Goal: Task Accomplishment & Management: Use online tool/utility

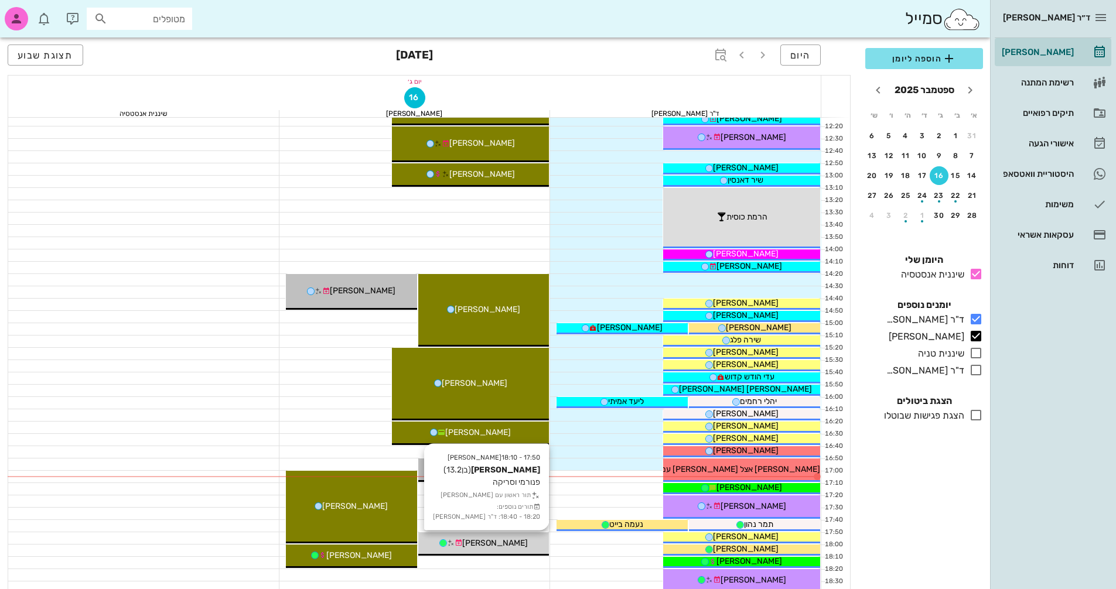
scroll to position [438, 0]
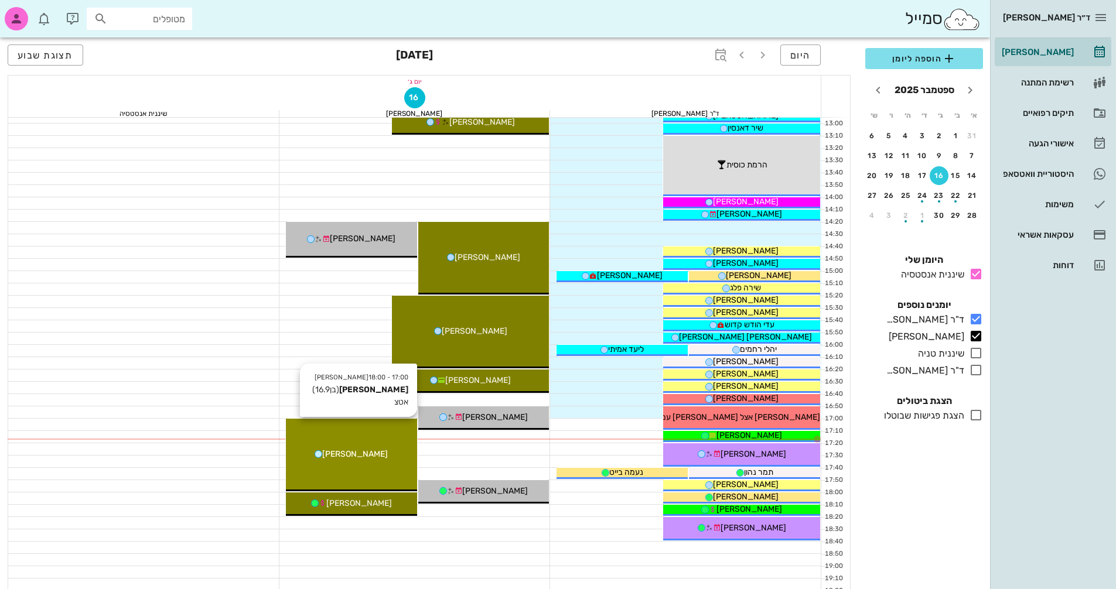
click at [359, 455] on span "[PERSON_NAME]" at bounding box center [355, 454] width 66 height 10
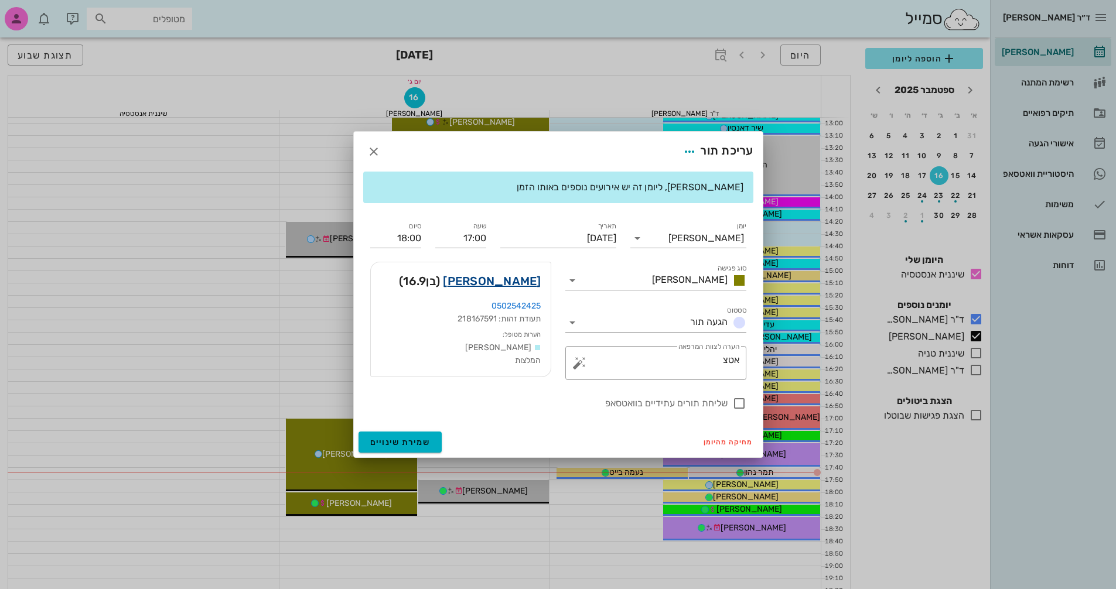
click at [520, 276] on link "[PERSON_NAME]" at bounding box center [492, 281] width 98 height 19
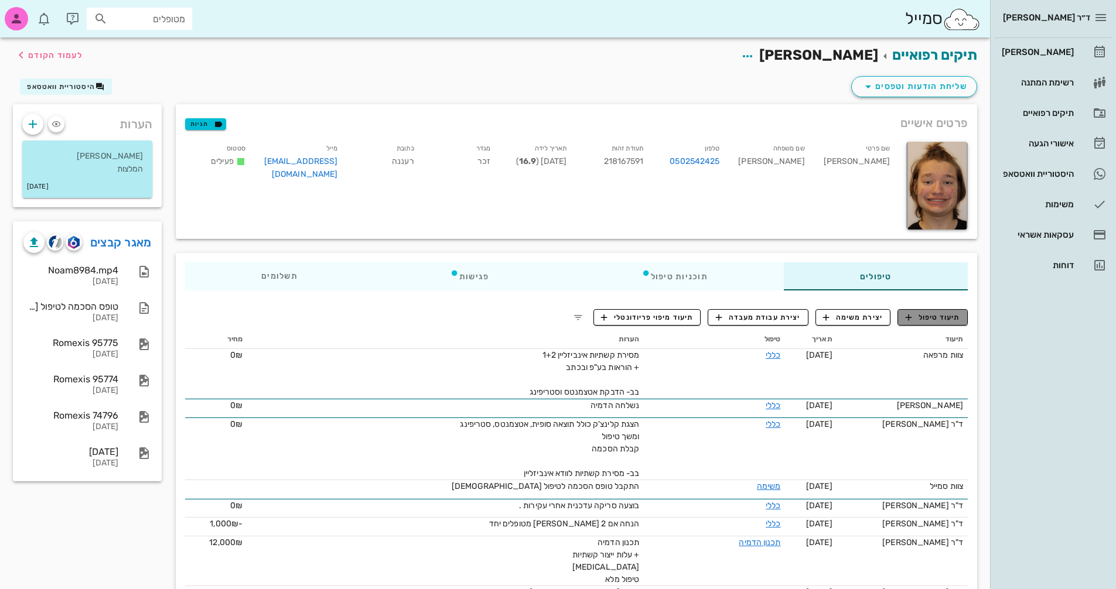
click at [942, 315] on span "תיעוד טיפול" at bounding box center [933, 317] width 54 height 11
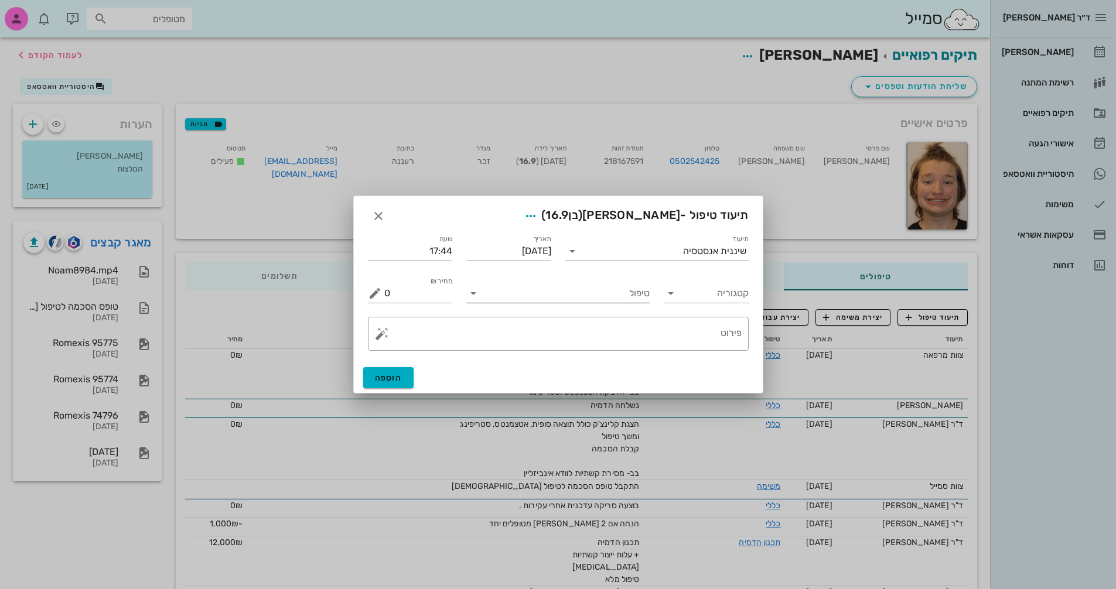
click at [470, 294] on icon at bounding box center [473, 293] width 14 height 14
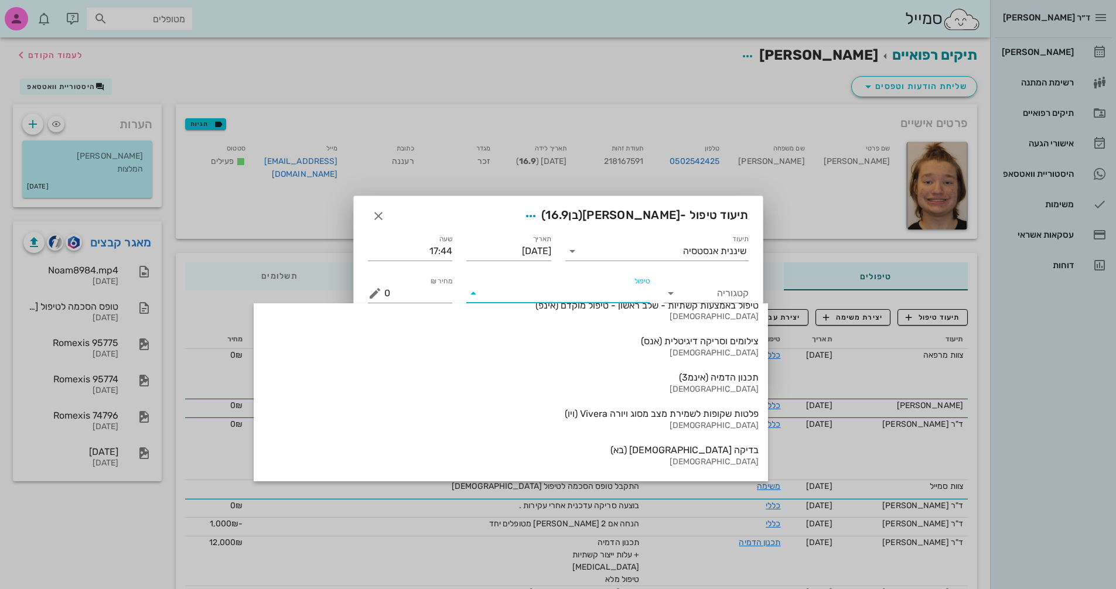
scroll to position [1259, 0]
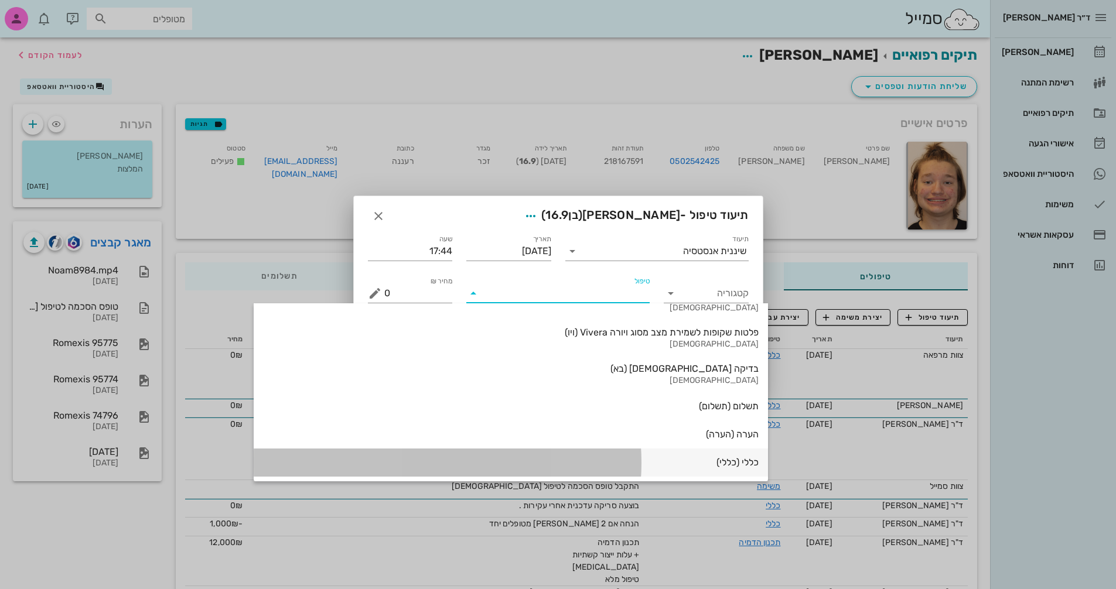
click at [628, 452] on div "כללי (כללי)" at bounding box center [511, 463] width 496 height 26
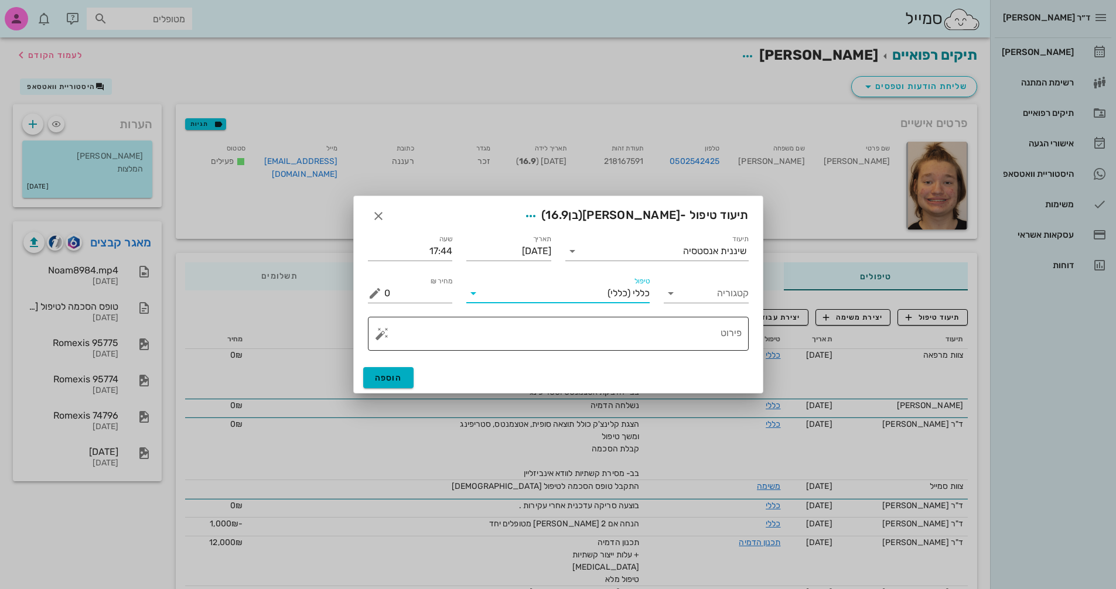
click at [379, 333] on button "button" at bounding box center [382, 334] width 14 height 14
click at [400, 285] on div "[MEDICAL_DATA]" at bounding box center [422, 286] width 95 height 23
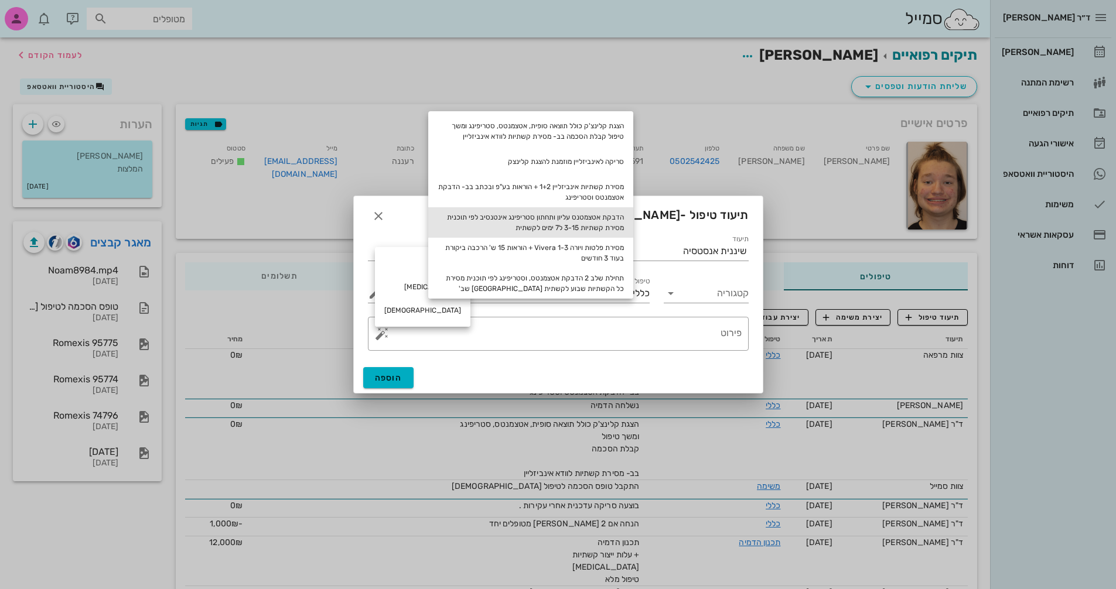
click at [597, 227] on div "הדבקת אטצמטנס עליון ותחתון סטריפינג אינטנסיב לפי תוכנית מסירת קשתיות 3-15 ל7 ימ…" at bounding box center [530, 222] width 205 height 30
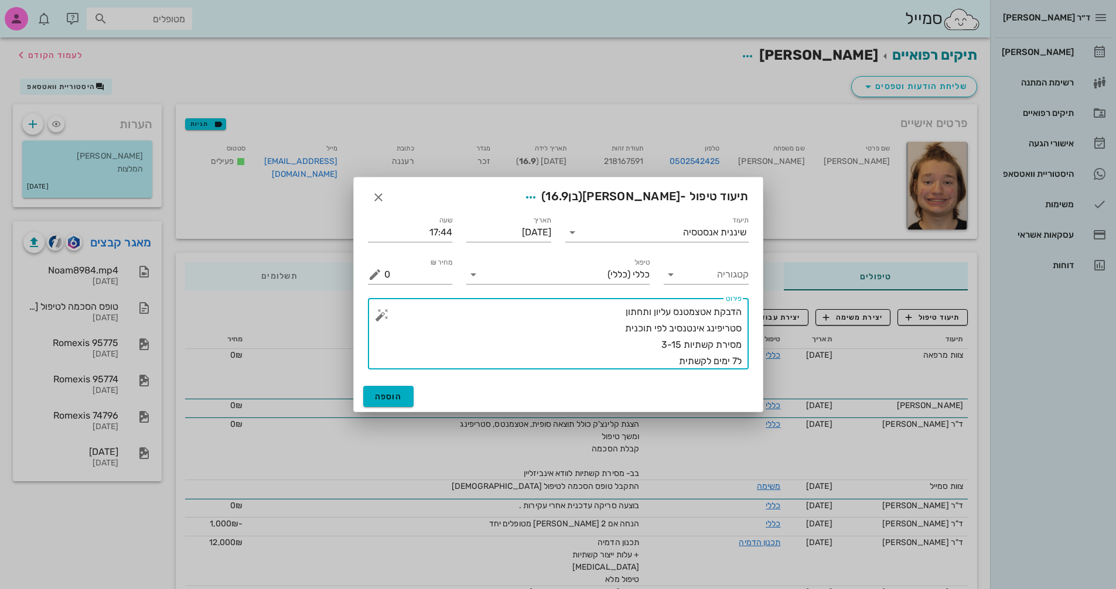
click at [677, 344] on textarea "הדבקת אטצמטנס עליון ותחתון סטריפינג אינטנסיב לפי תוכנית מסירת קשתיות 3-15 ל7 ימ…" at bounding box center [562, 337] width 357 height 66
click at [653, 353] on textarea "הדבקת אטצמטנס עליון ותחתון סטריפינג אינטנסיב לפי תוכנית מסירת קשתיות 3-15 ל7 ימ…" at bounding box center [562, 337] width 357 height 66
drag, startPoint x: 682, startPoint y: 343, endPoint x: 673, endPoint y: 343, distance: 8.8
click at [673, 343] on textarea "הדבקת אטצמטנס עליון ותחתון סטריפינג אינטנסיב לפי תוכנית מסירת קשתיות 3-15 ל7 ימ…" at bounding box center [562, 337] width 357 height 66
click at [652, 356] on textarea "הדבקת אטצמטנס עליון ותחתון סטריפינג אינטנסיב לפי תוכנית מסירת קשתיות 3-20 ל7 ימ…" at bounding box center [562, 337] width 357 height 66
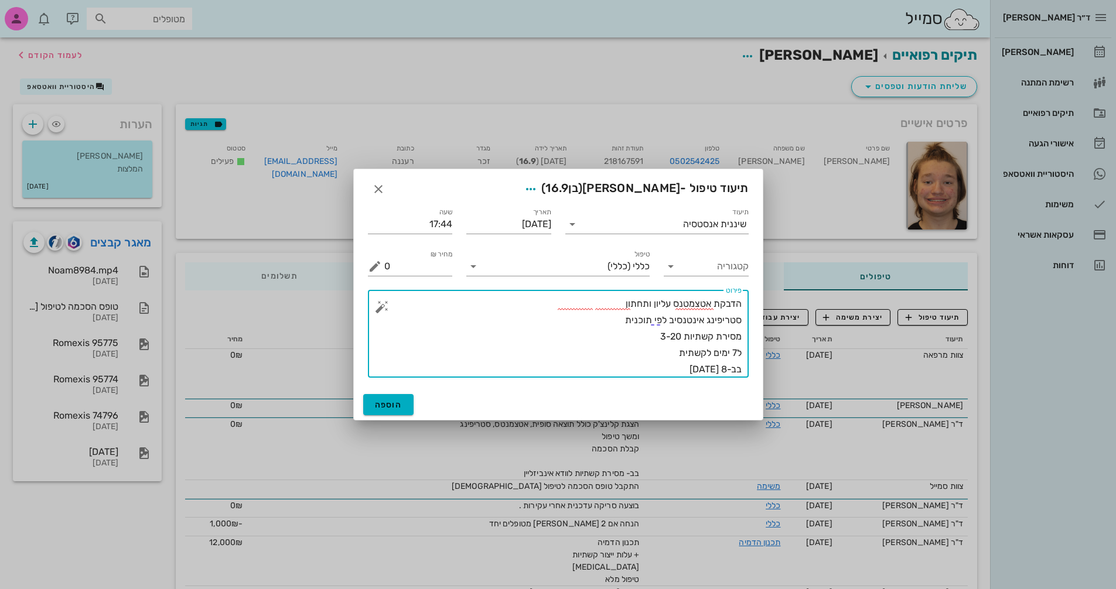
click at [591, 303] on textarea "הדבקת אטצמטנס עליון ותחתון סטריפינג אינטנסיב לפי תוכנית מסירת קשתיות 3-20 ל7 ימ…" at bounding box center [562, 337] width 357 height 82
type textarea "הדבקת אטצמטנס עליון ותחתון שלב 1 סטריפינג אינטנסיב לפי תוכנית מסירת קשתיות 3-20…"
click at [381, 404] on span "הוספה" at bounding box center [389, 405] width 28 height 10
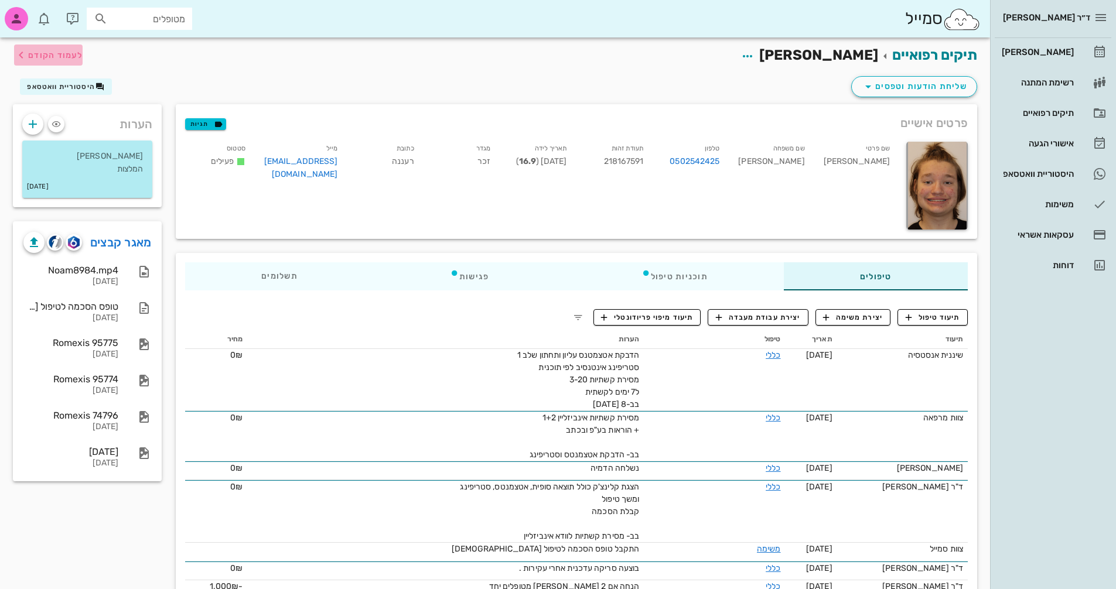
click at [39, 57] on span "לעמוד הקודם" at bounding box center [55, 55] width 54 height 10
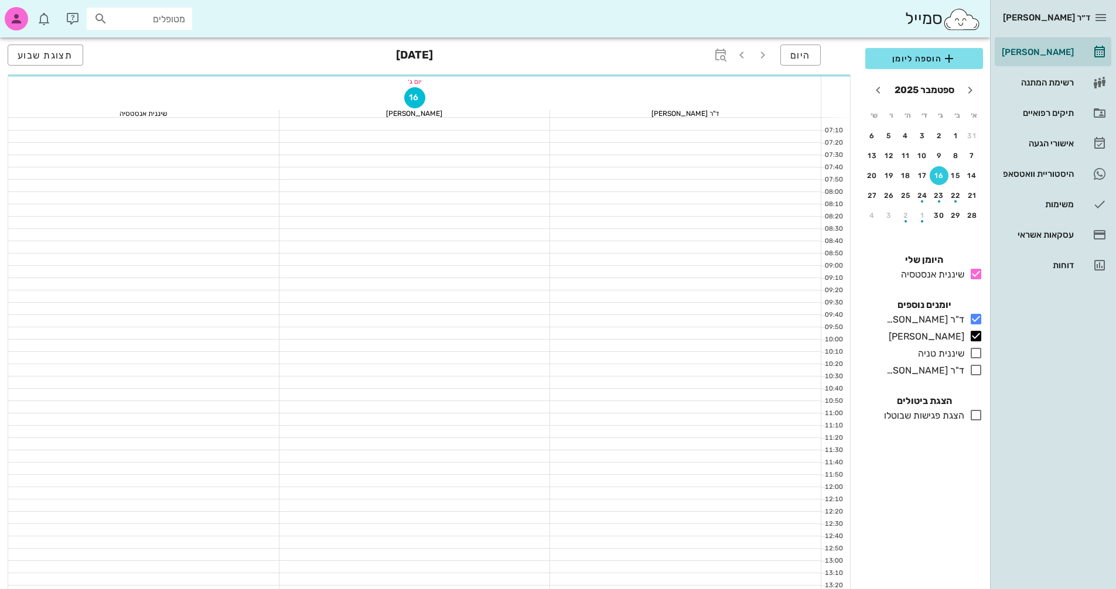
scroll to position [438, 0]
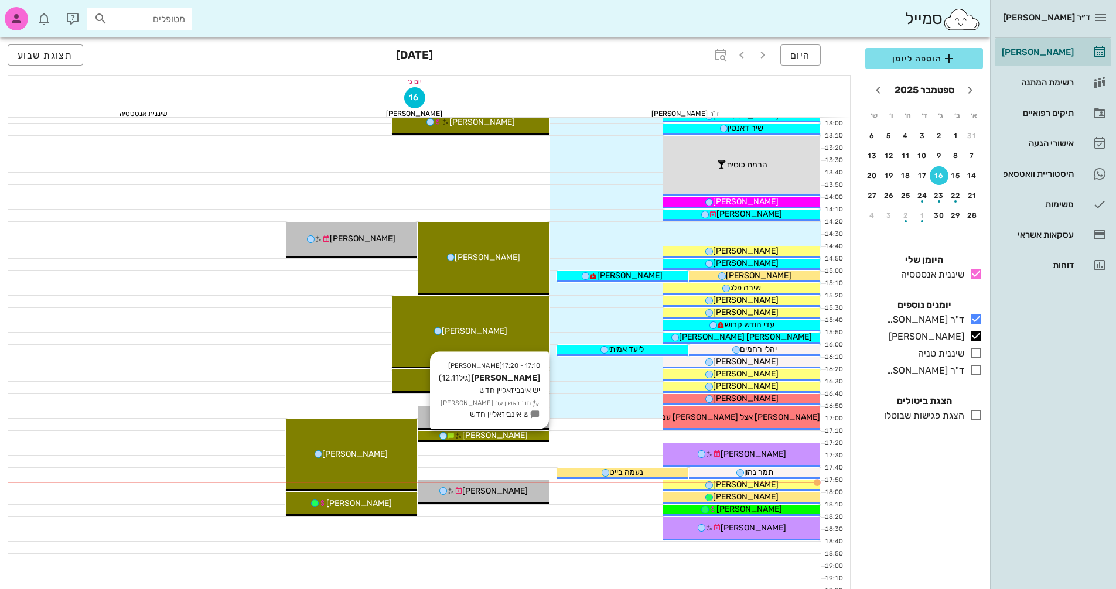
click at [501, 437] on span "[PERSON_NAME]" at bounding box center [495, 436] width 66 height 10
click at [495, 437] on span "[PERSON_NAME]" at bounding box center [495, 436] width 66 height 10
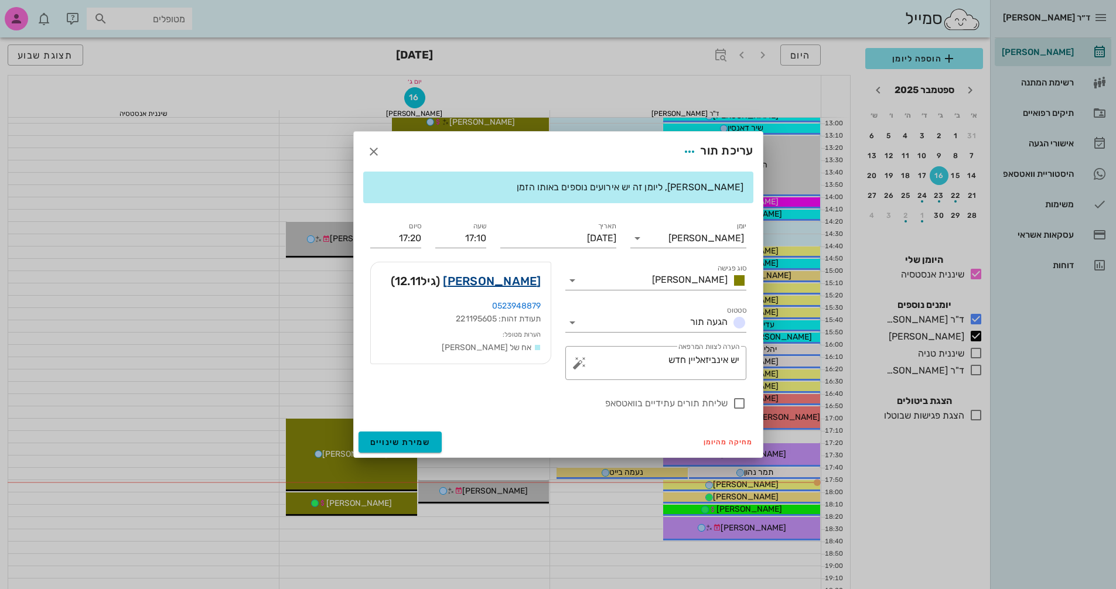
click at [521, 280] on link "[PERSON_NAME]" at bounding box center [492, 281] width 98 height 19
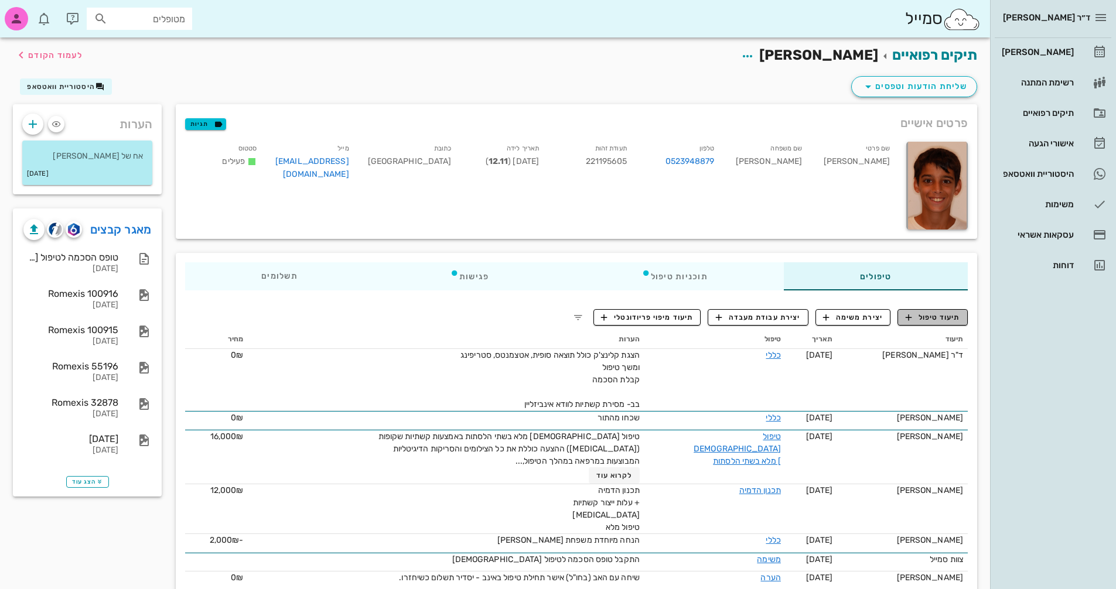
click at [954, 322] on span "תיעוד טיפול" at bounding box center [933, 317] width 54 height 11
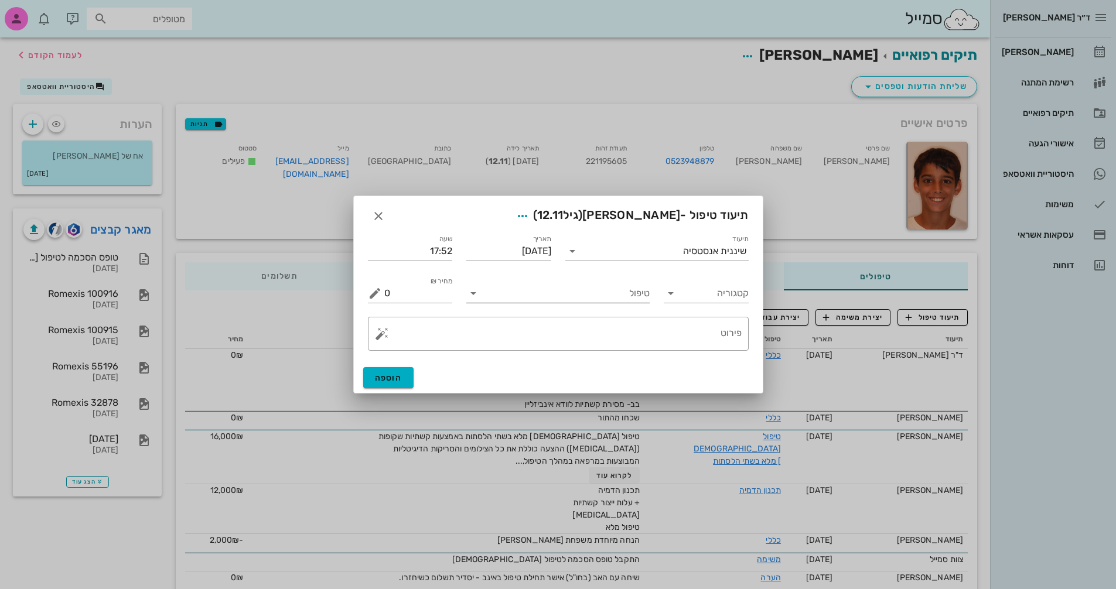
click at [591, 291] on input "טיפול" at bounding box center [566, 293] width 167 height 19
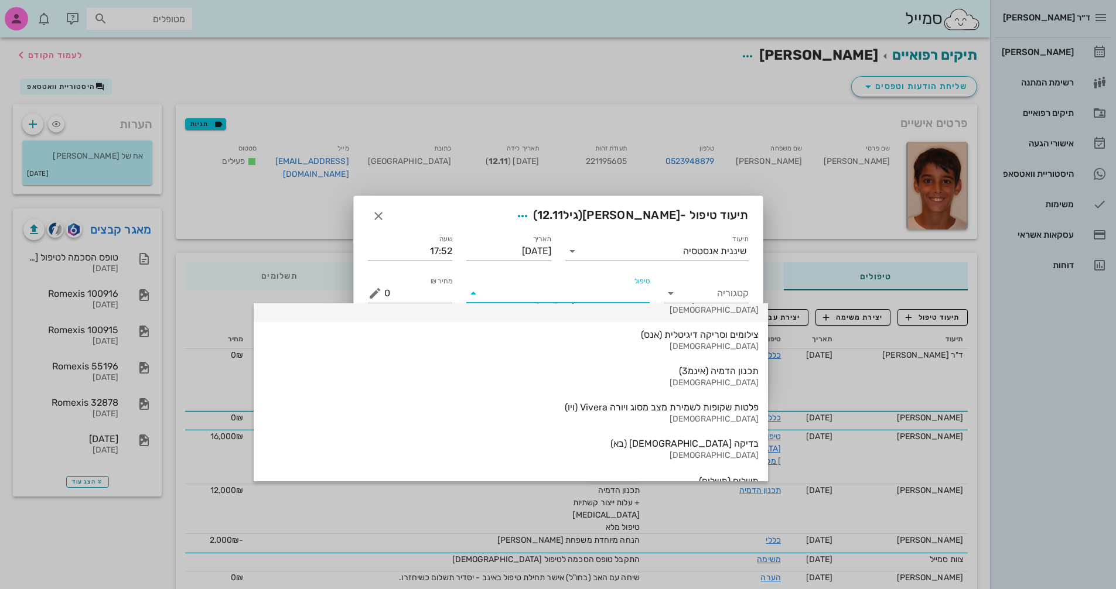
scroll to position [1259, 0]
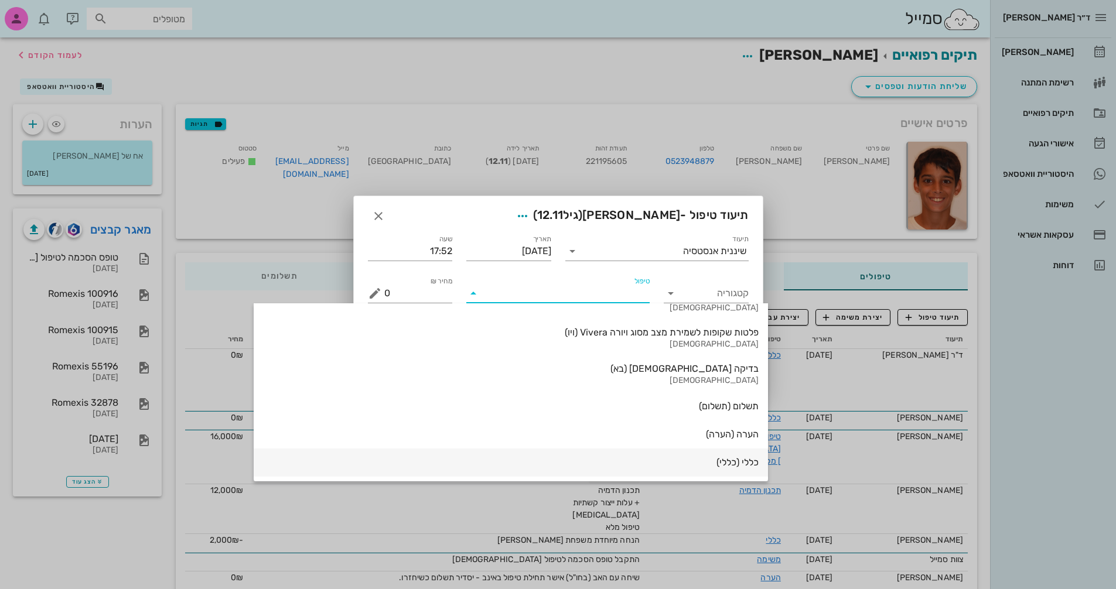
click at [629, 462] on div "כללי (כללי)" at bounding box center [511, 462] width 496 height 11
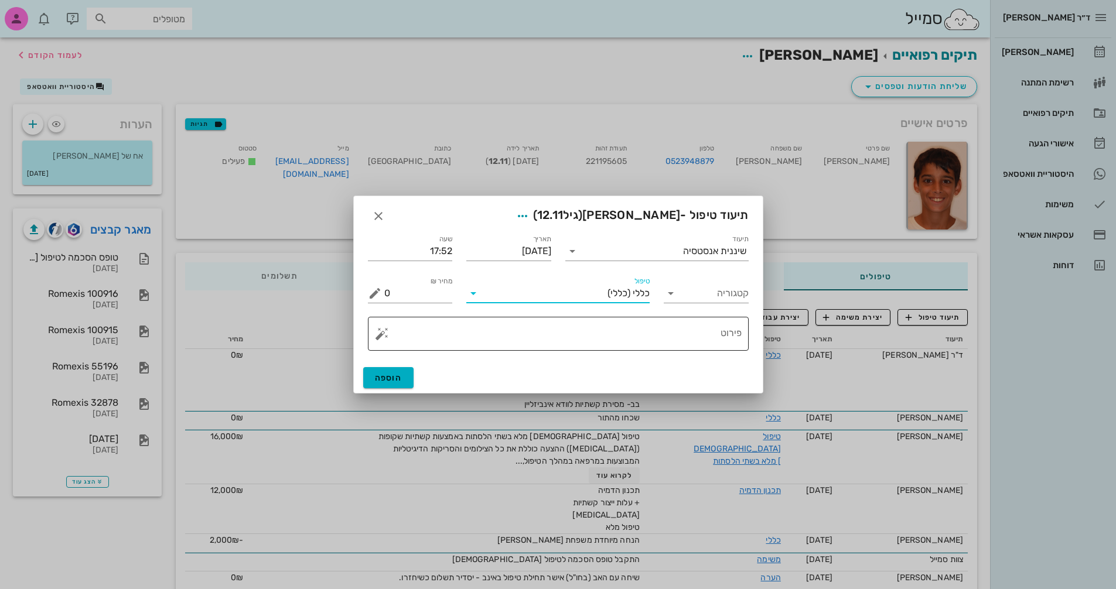
click at [381, 334] on button "button" at bounding box center [382, 334] width 14 height 14
click at [390, 284] on div "[MEDICAL_DATA]" at bounding box center [422, 286] width 95 height 23
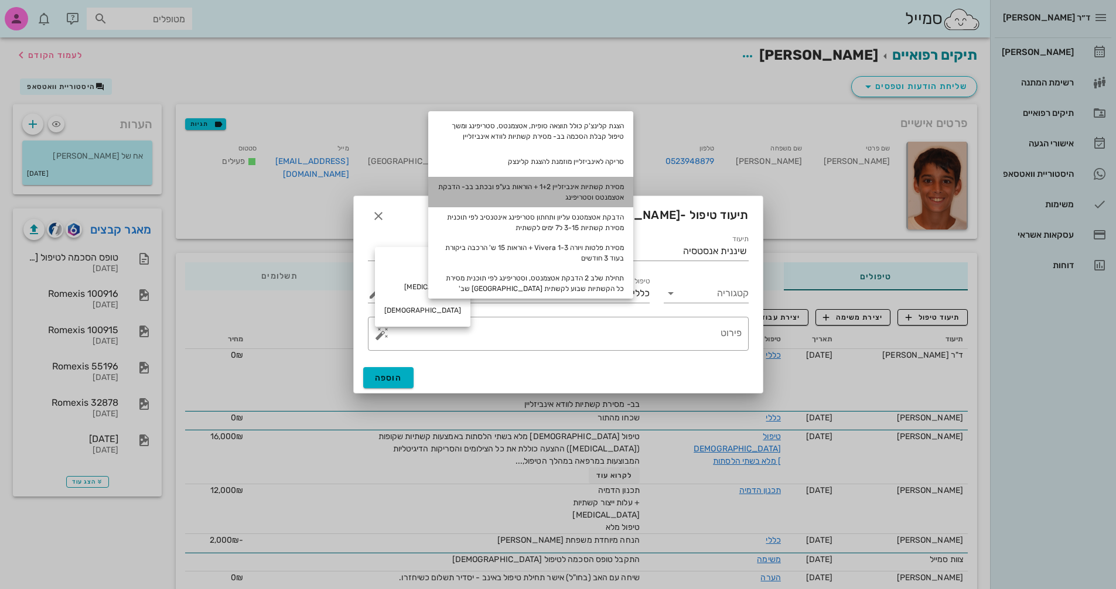
click at [581, 186] on div "מסירת קשתיות אינביזליין 1+2 + הוראות בע"פ ובכתב בב- הדבקת אטצמנטס וסטריפינג" at bounding box center [530, 192] width 205 height 30
type textarea "מסירת קשתיות אינביזליין 1+2 + הוראות בע"פ ובכתב בב- הדבקת אטצמנטס וסטריפינג"
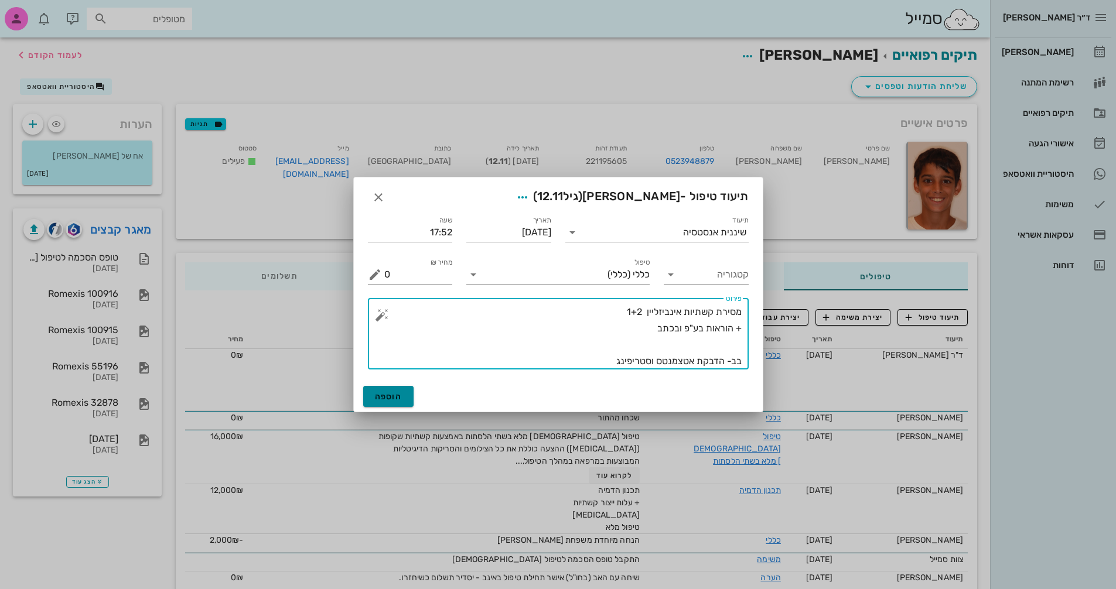
click at [370, 394] on button "הוספה" at bounding box center [388, 396] width 51 height 21
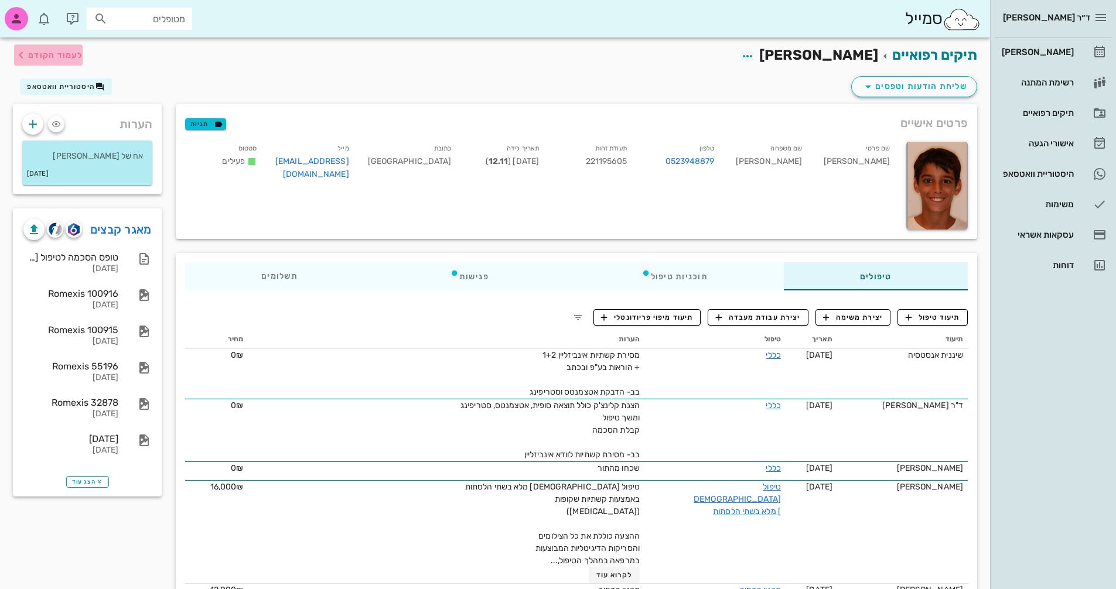
click at [38, 53] on span "לעמוד הקודם" at bounding box center [55, 55] width 54 height 10
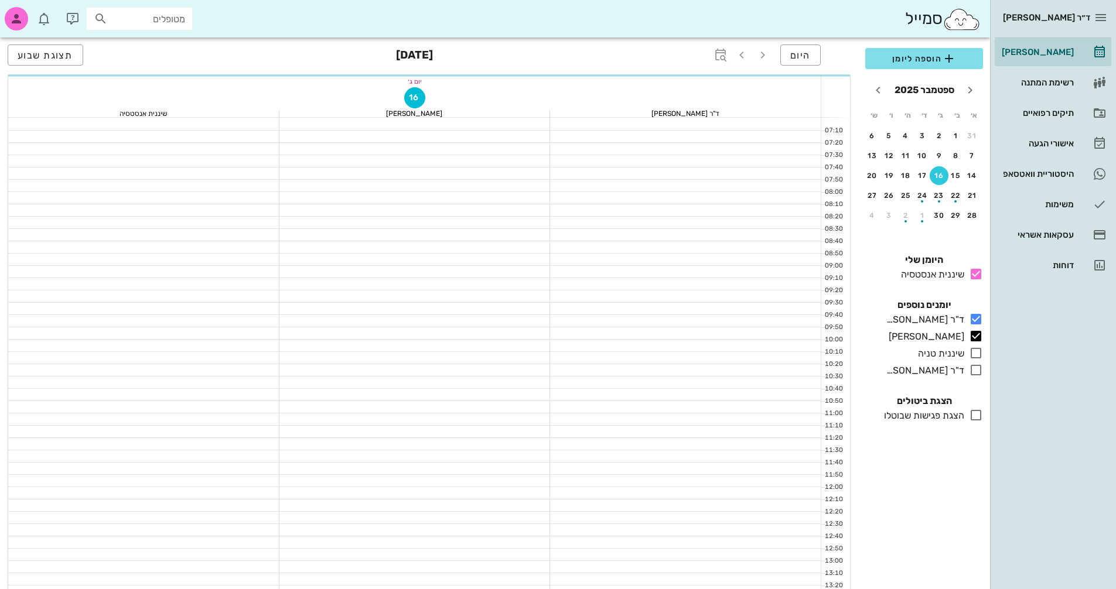
scroll to position [438, 0]
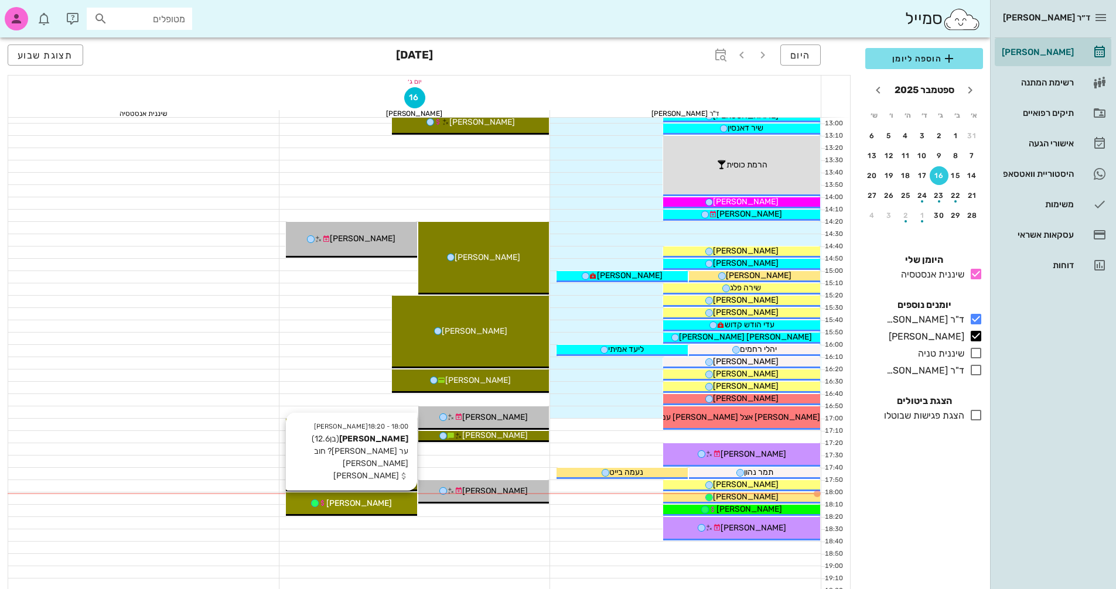
click at [398, 504] on div "[PERSON_NAME]" at bounding box center [351, 503] width 131 height 12
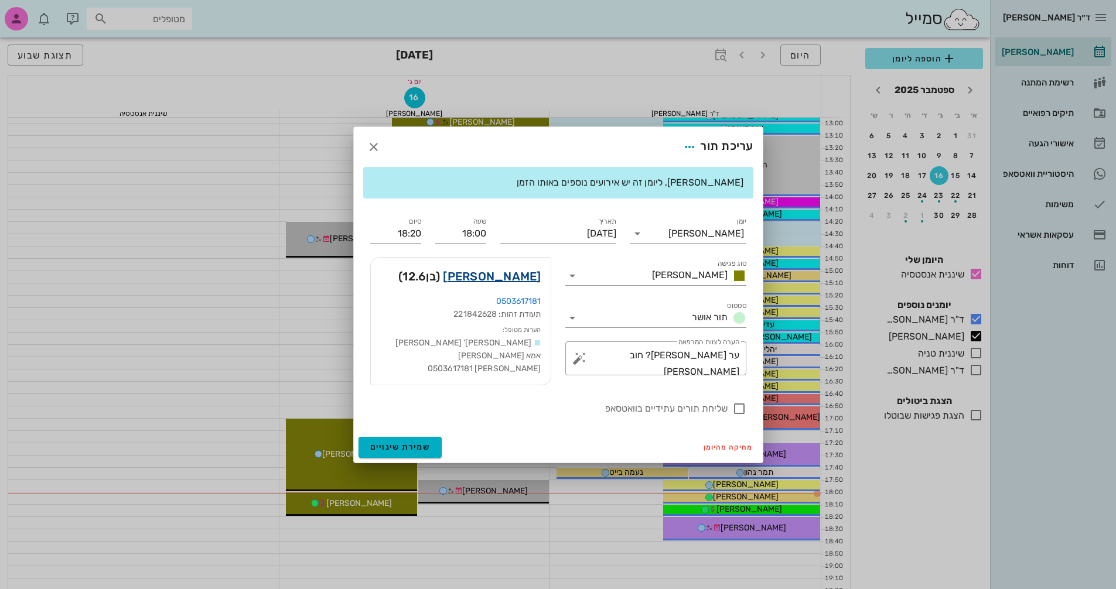
click at [517, 275] on link "[PERSON_NAME]" at bounding box center [492, 276] width 98 height 19
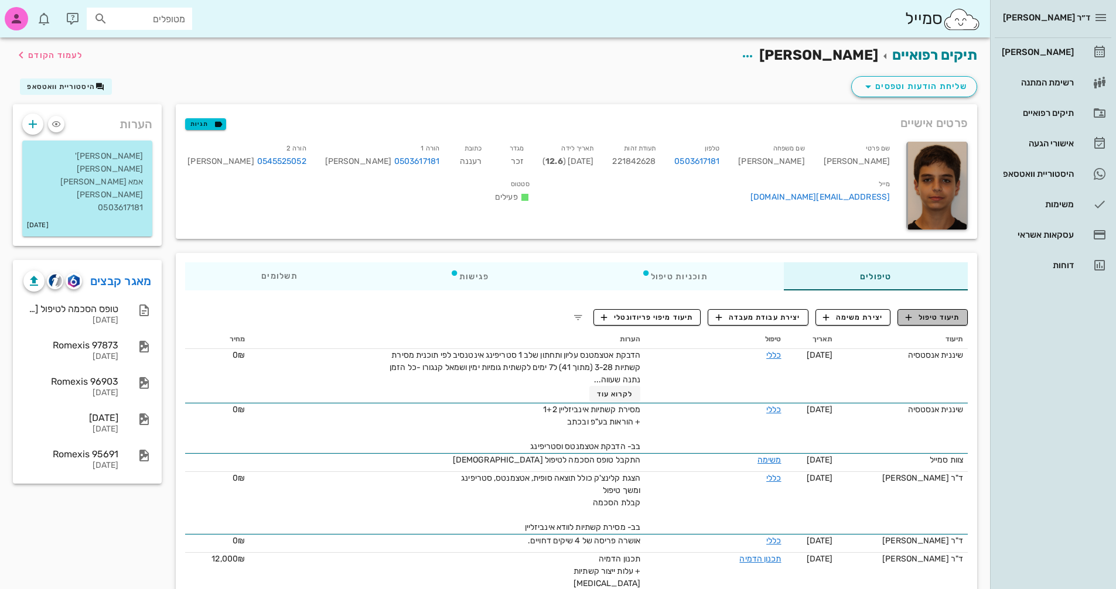
click at [934, 319] on span "תיעוד טיפול" at bounding box center [933, 317] width 54 height 11
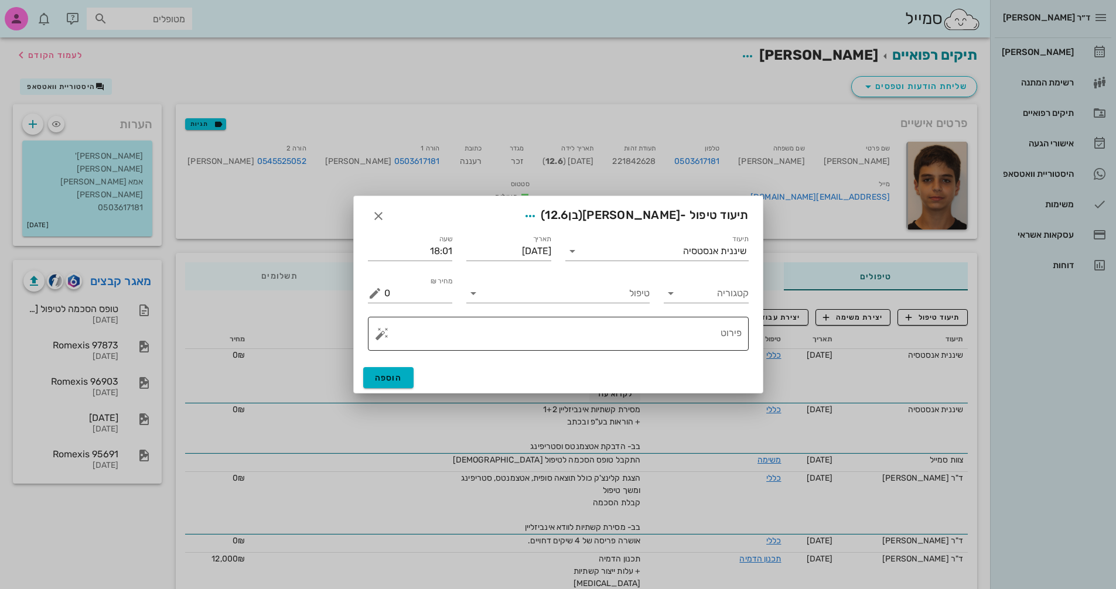
click at [691, 340] on textarea "פירוט" at bounding box center [562, 337] width 357 height 28
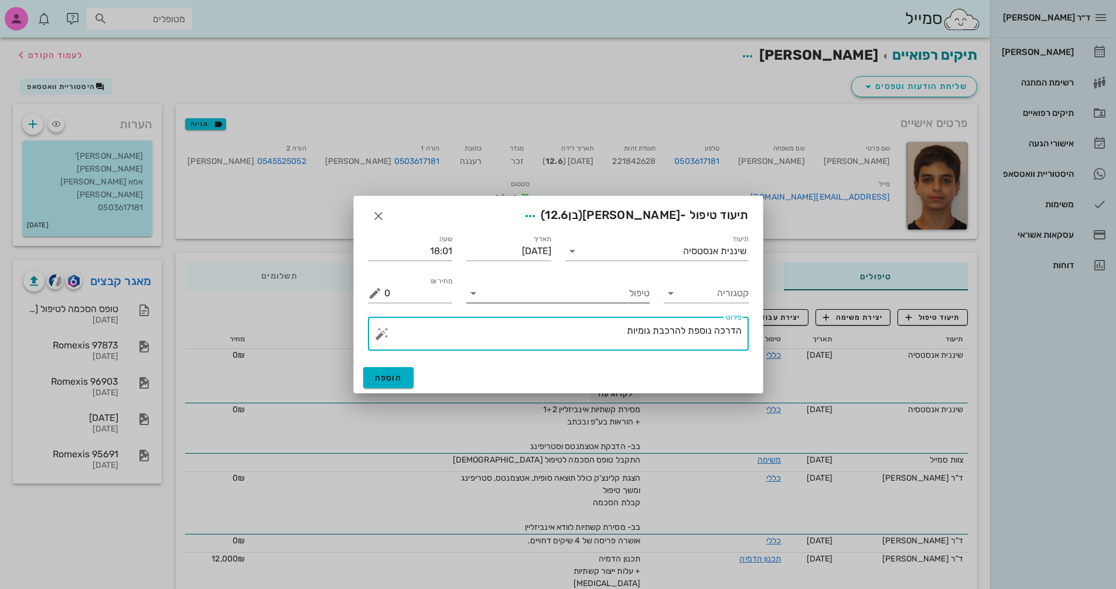
type textarea "הדרכה נוספת להרכבת גומיות"
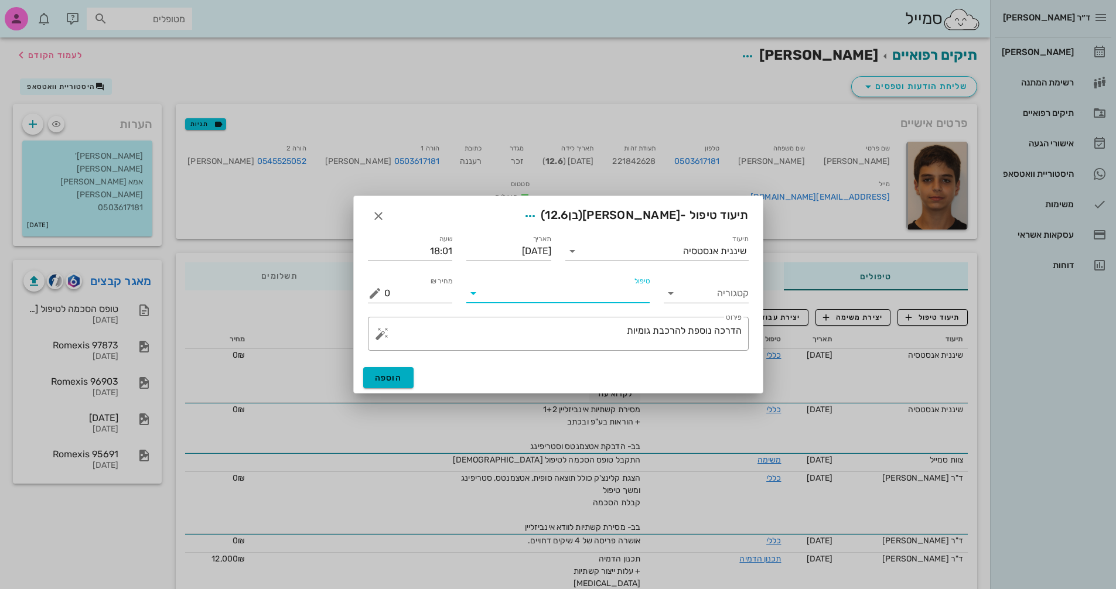
click at [601, 289] on input "טיפול" at bounding box center [566, 293] width 167 height 19
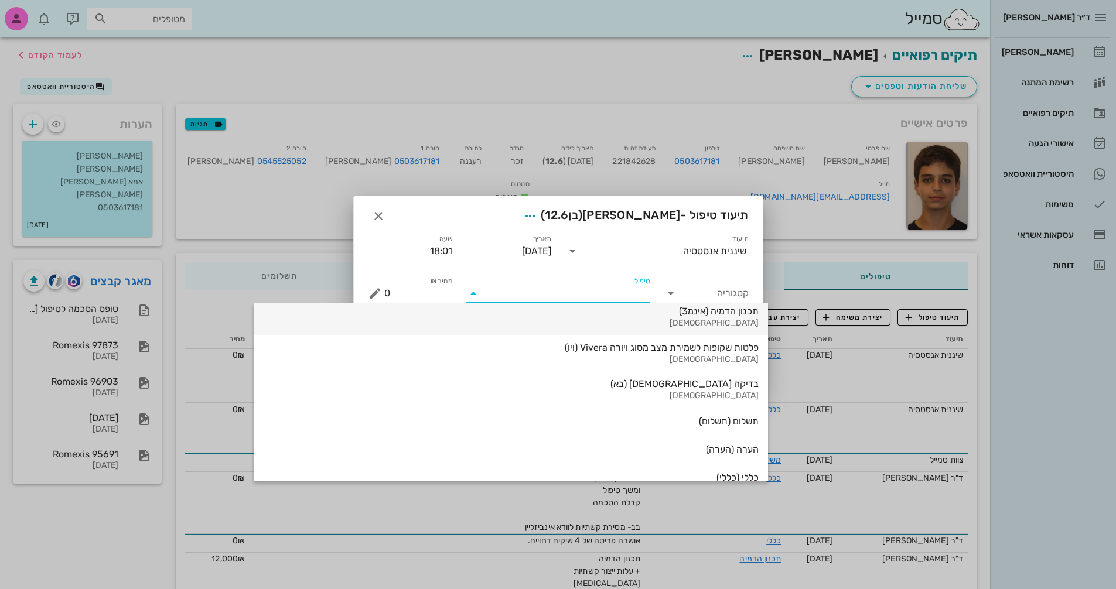
scroll to position [1259, 0]
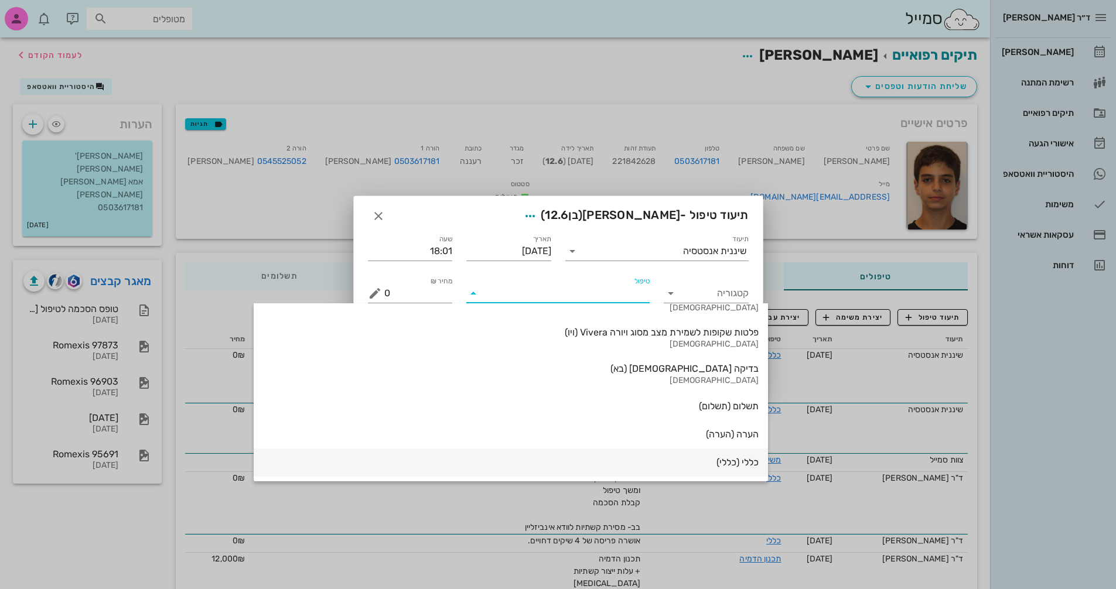
click at [623, 459] on div "כללי (כללי)" at bounding box center [511, 462] width 496 height 11
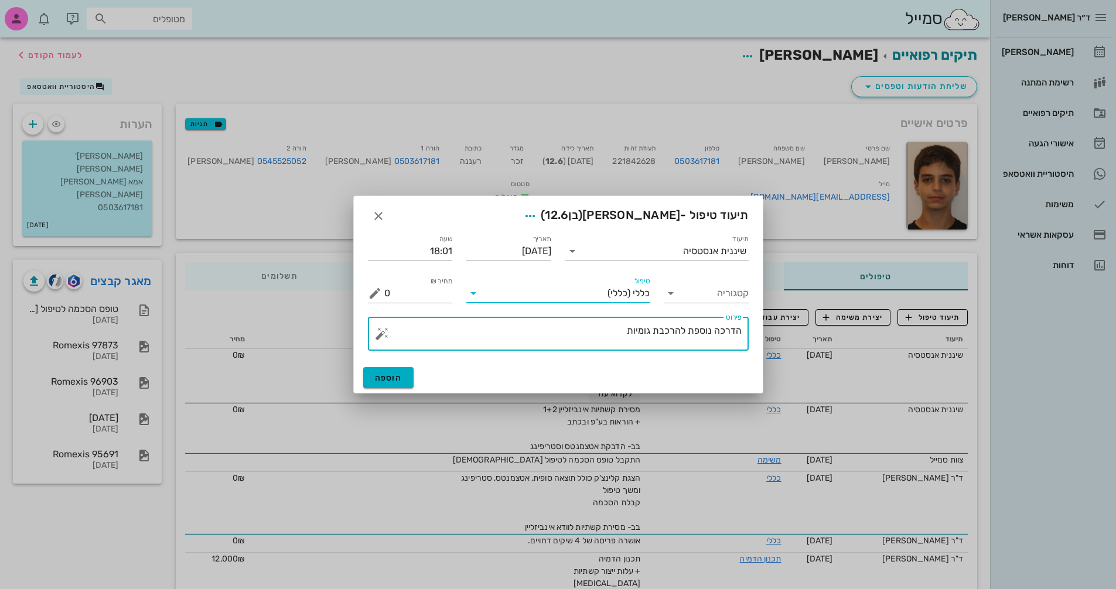
click at [617, 332] on textarea "הדרכה נוספת להרכבת גומיות" at bounding box center [562, 337] width 357 height 28
click at [387, 376] on span "הוספה" at bounding box center [389, 378] width 28 height 10
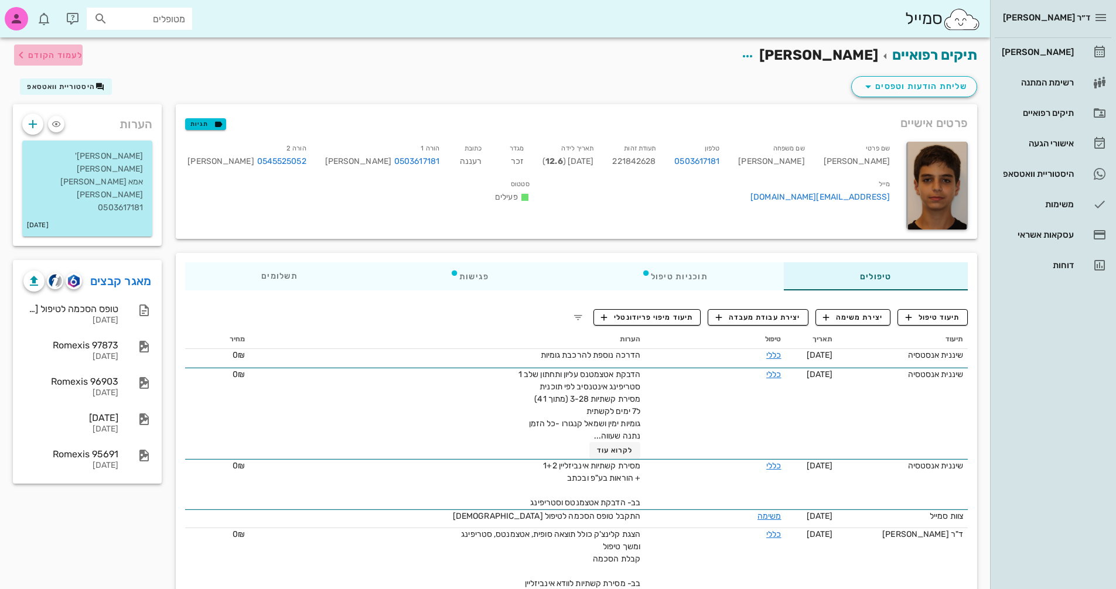
click at [39, 53] on span "לעמוד הקודם" at bounding box center [55, 55] width 54 height 10
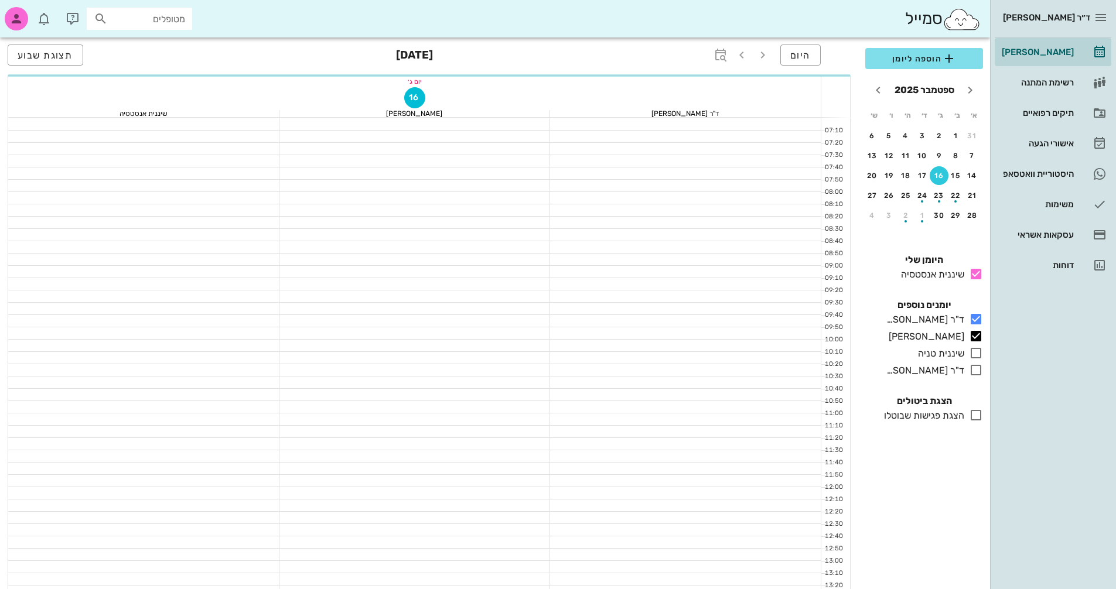
scroll to position [438, 0]
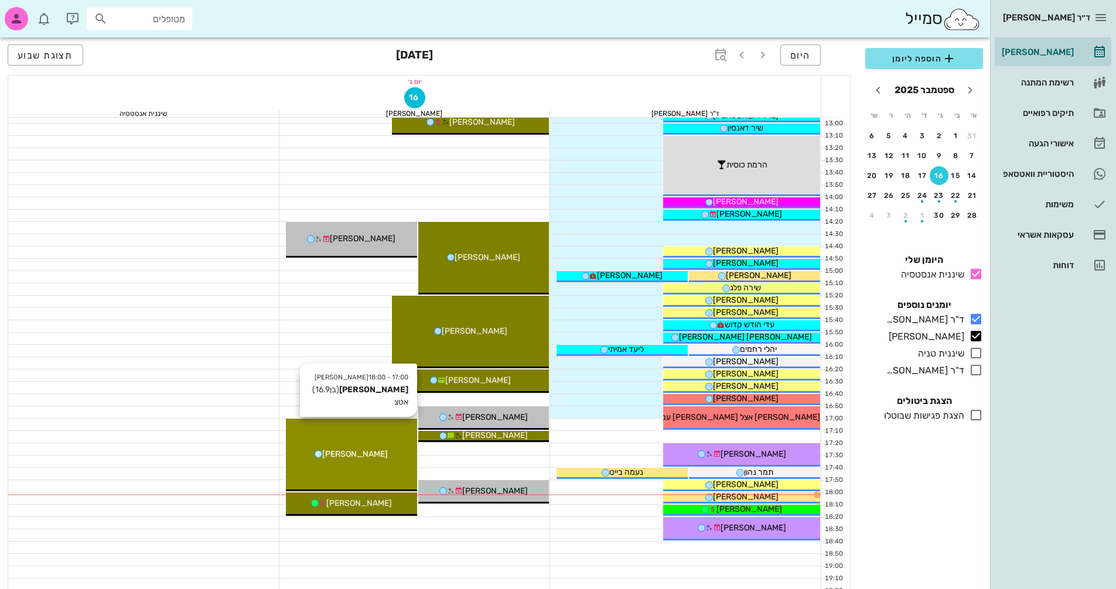
click at [369, 456] on span "[PERSON_NAME]" at bounding box center [355, 454] width 66 height 10
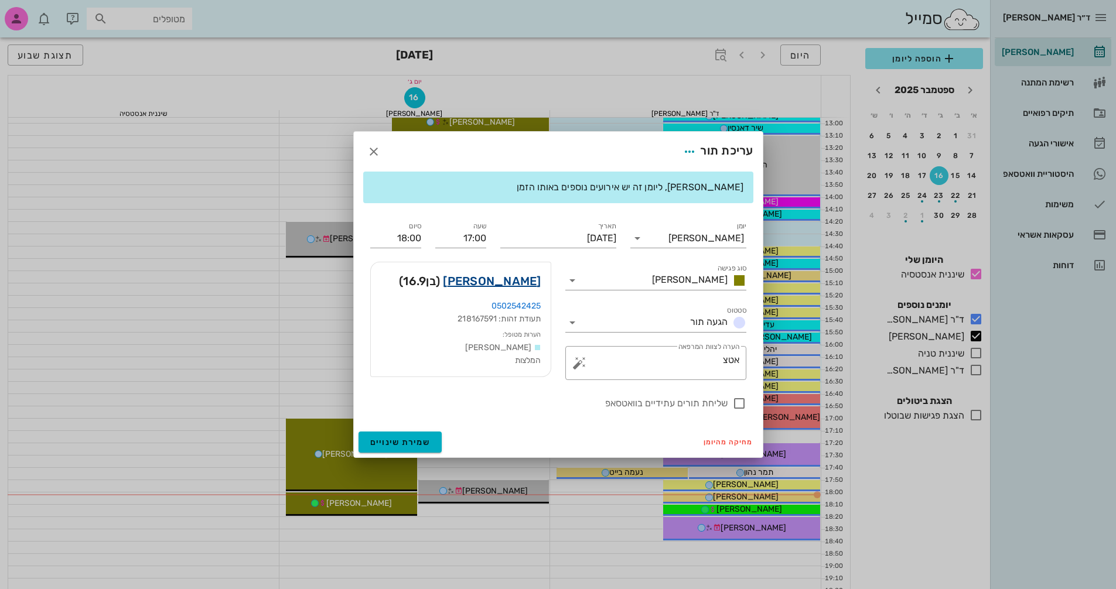
click at [523, 281] on link "[PERSON_NAME]" at bounding box center [492, 281] width 98 height 19
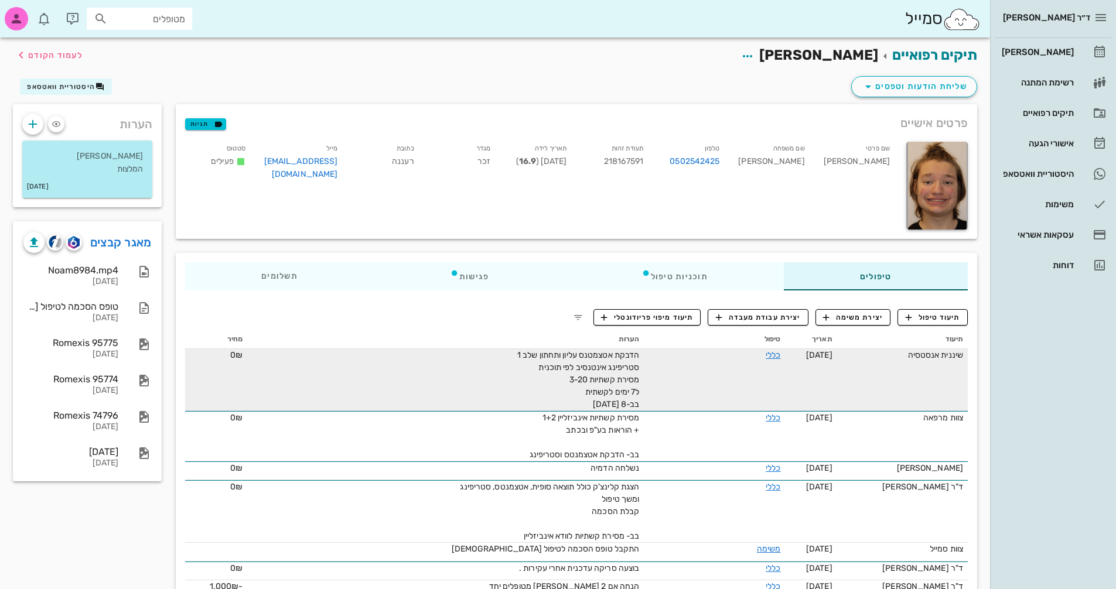
click at [567, 402] on div "הדבקת אטצמטנס עליון ותחתון שלב 1 סטריפינג אינטנסיב לפי תוכנית מסירת קשתיות 3-20…" at bounding box center [508, 380] width 264 height 62
click at [766, 354] on link "כללי" at bounding box center [773, 355] width 15 height 10
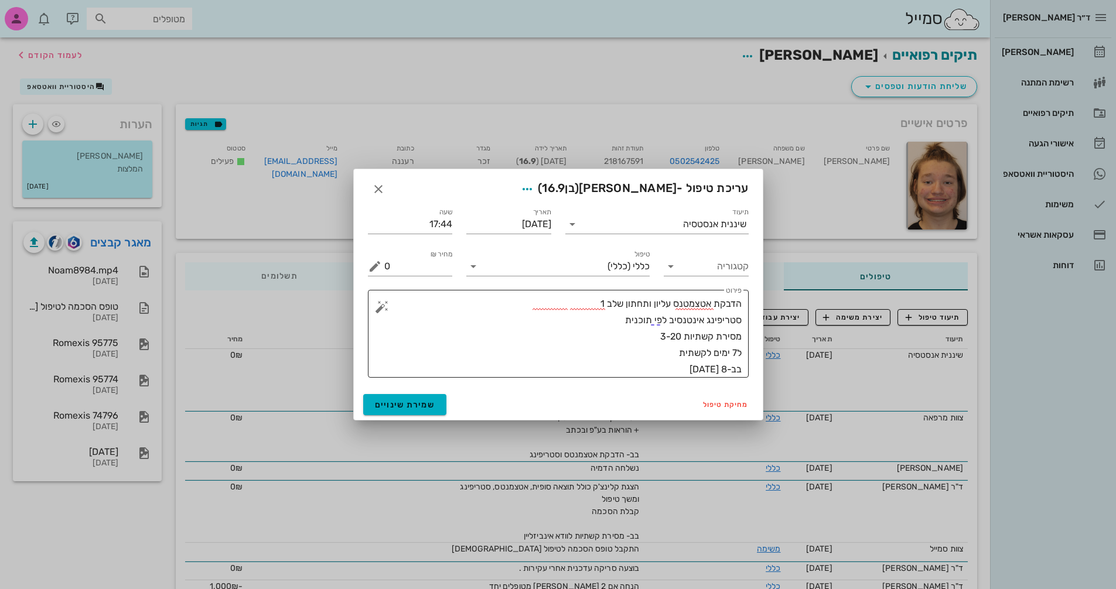
click at [675, 370] on textarea "הדבקת אטצמטנס עליון ותחתון שלב 1 סטריפינג אינטנסיב לפי תוכנית מסירת קשתיות 3-20…" at bounding box center [562, 337] width 357 height 82
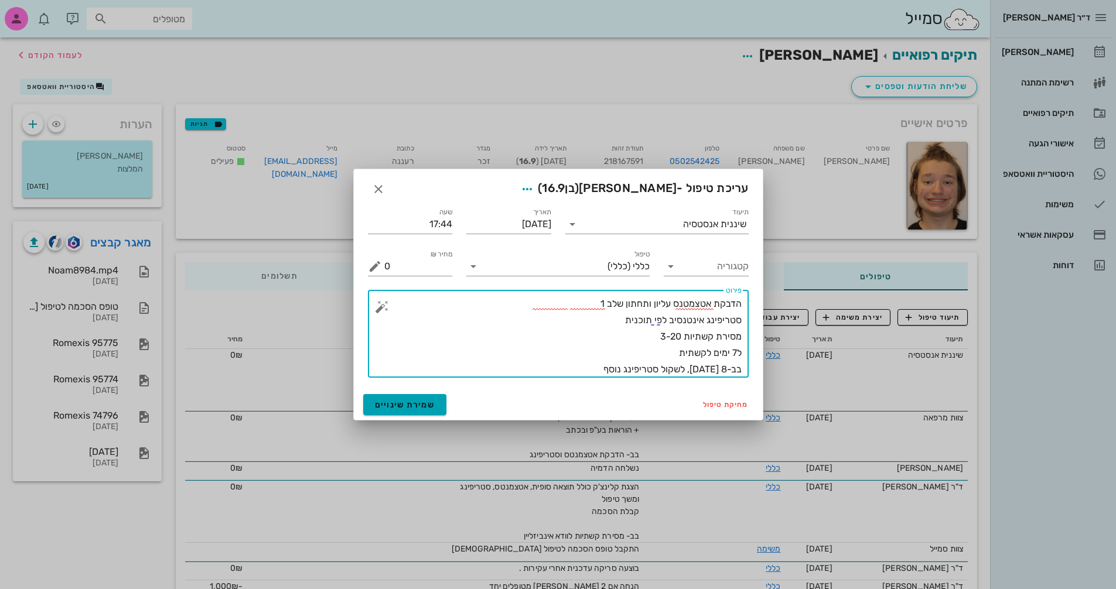
type textarea "הדבקת אטצמטנס עליון ותחתון שלב 1 סטריפינג אינטנסיב לפי תוכנית מסירת קשתיות 3-20…"
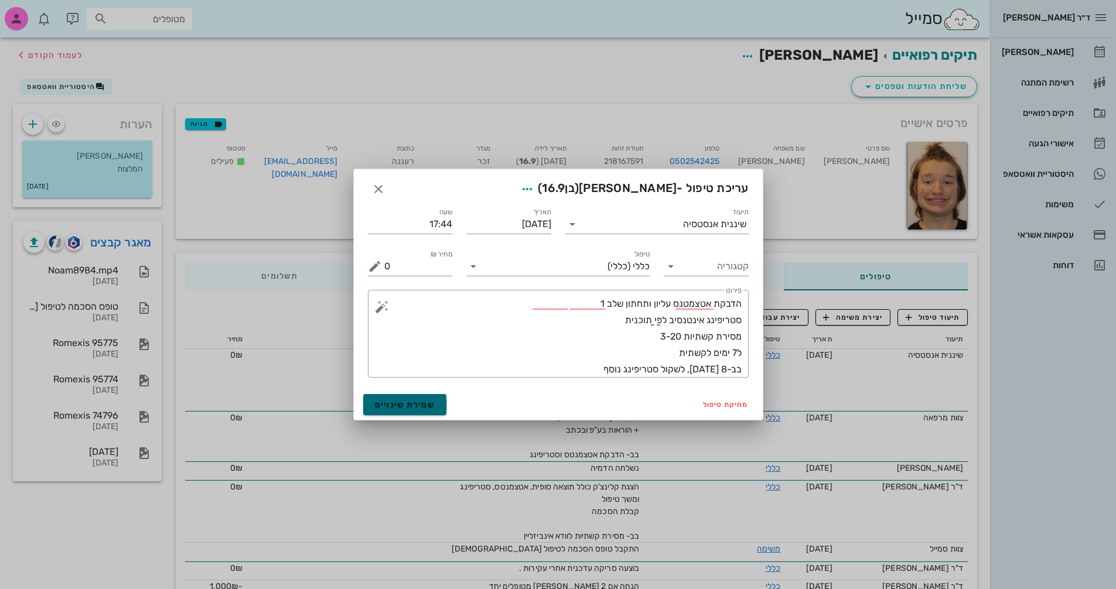
click at [426, 403] on span "שמירת שינויים" at bounding box center [405, 405] width 60 height 10
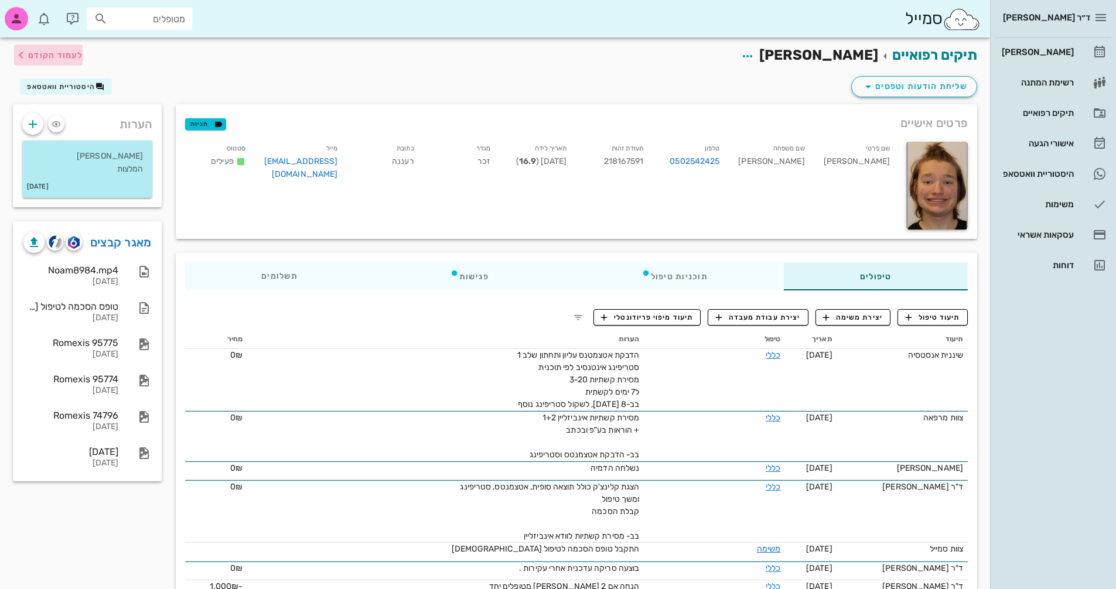
click at [29, 51] on span "לעמוד הקודם" at bounding box center [55, 55] width 54 height 10
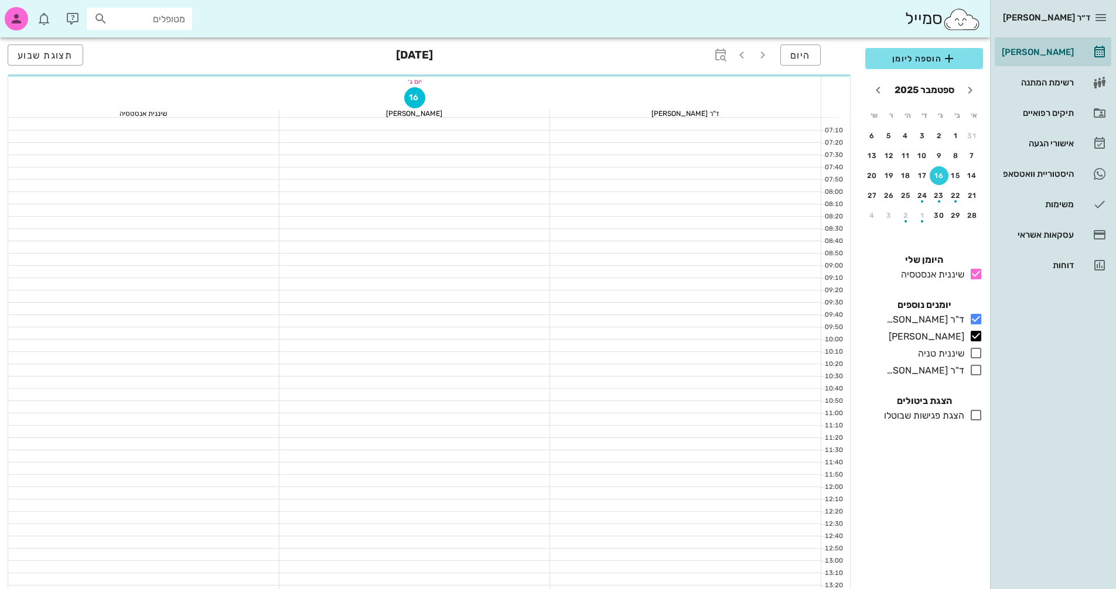
scroll to position [438, 0]
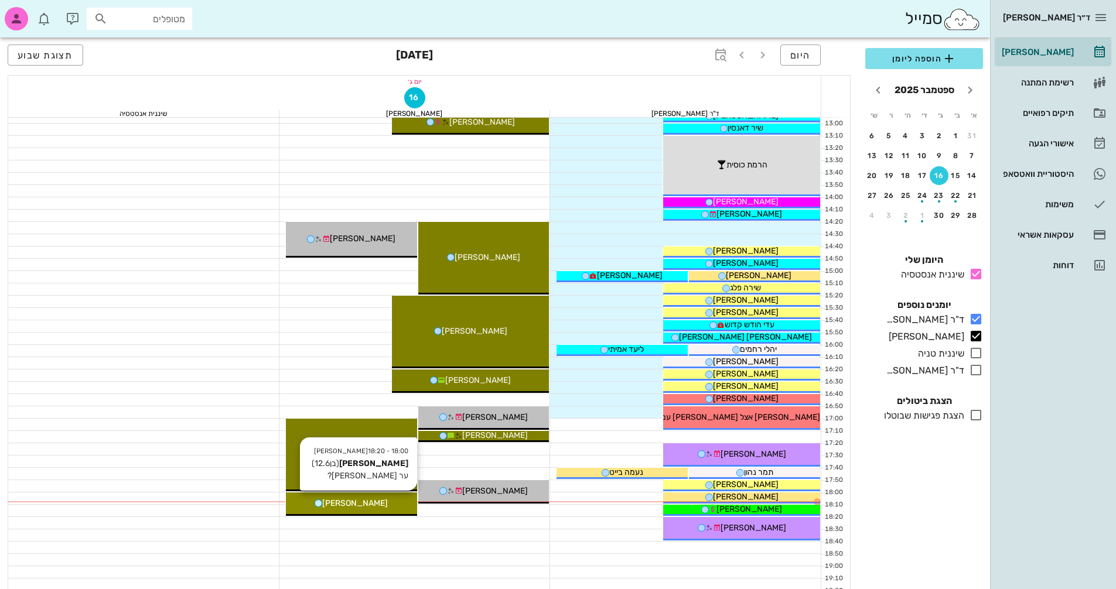
click at [361, 499] on span "[PERSON_NAME]" at bounding box center [355, 504] width 66 height 10
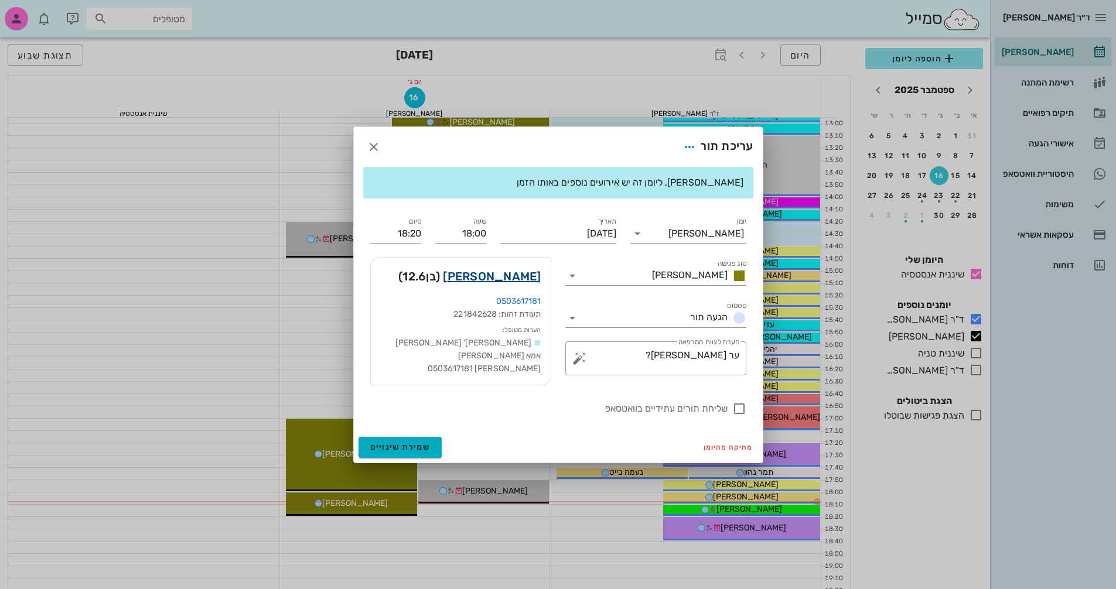
click at [503, 270] on link "[PERSON_NAME]" at bounding box center [492, 276] width 98 height 19
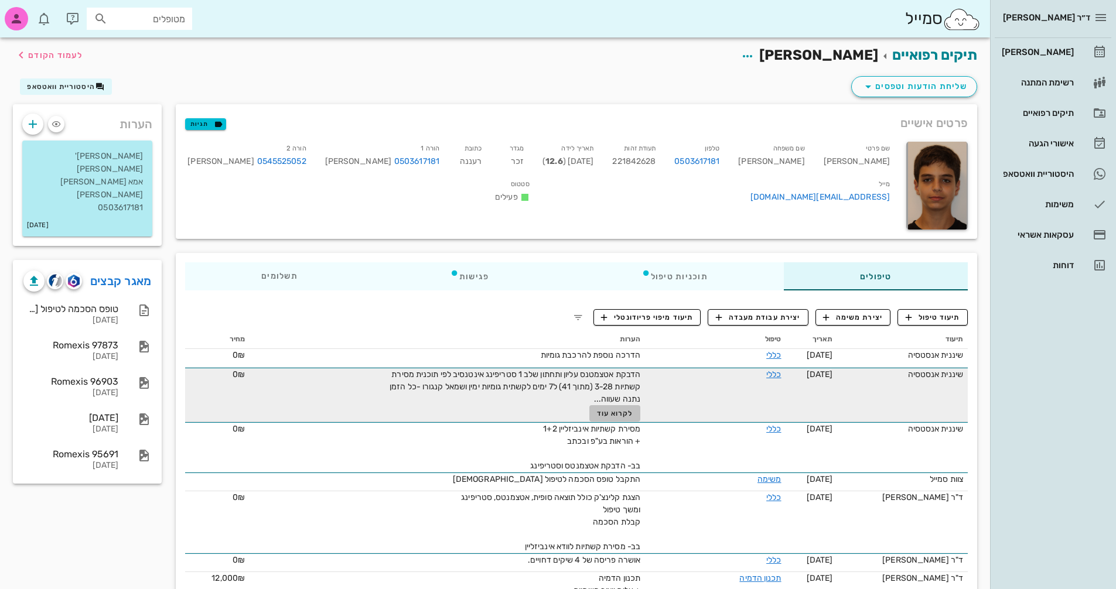
click at [616, 413] on span "לקרוא עוד" at bounding box center [615, 414] width 36 height 8
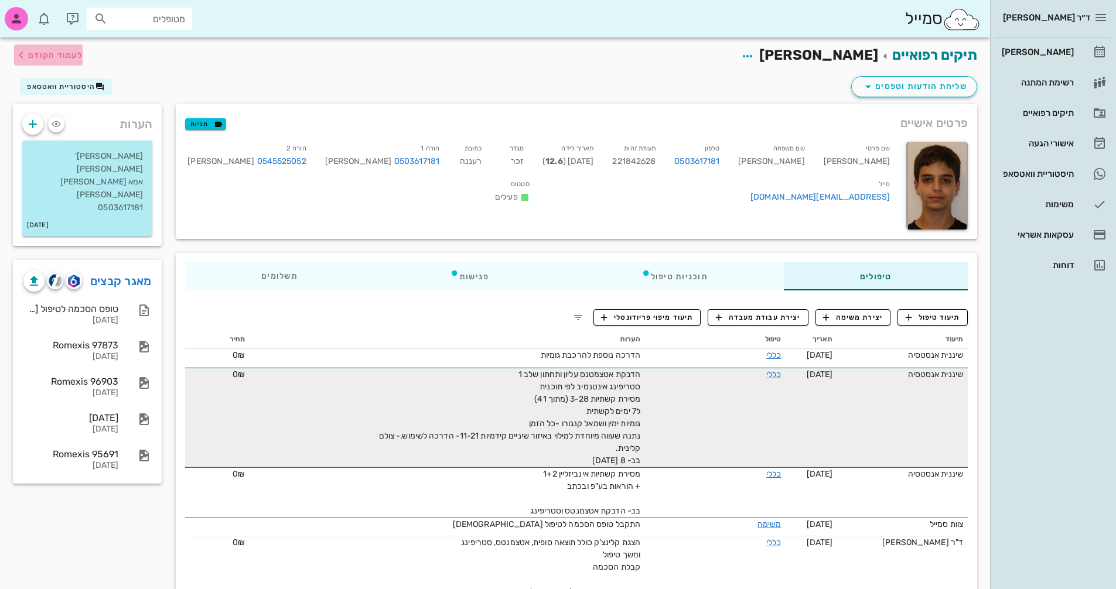
click at [59, 57] on span "לעמוד הקודם" at bounding box center [55, 55] width 54 height 10
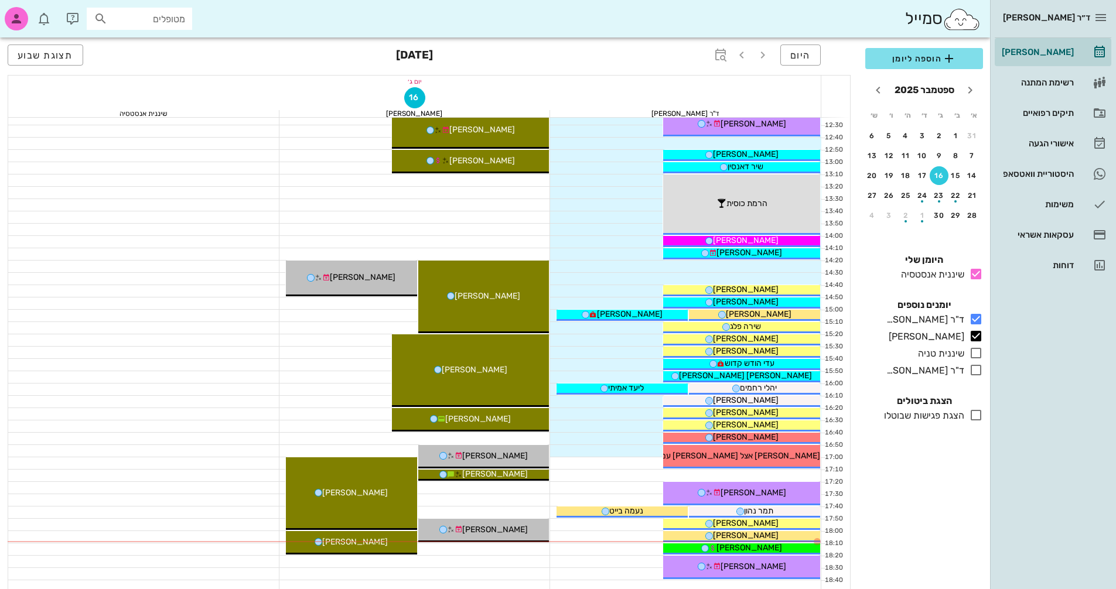
scroll to position [438, 0]
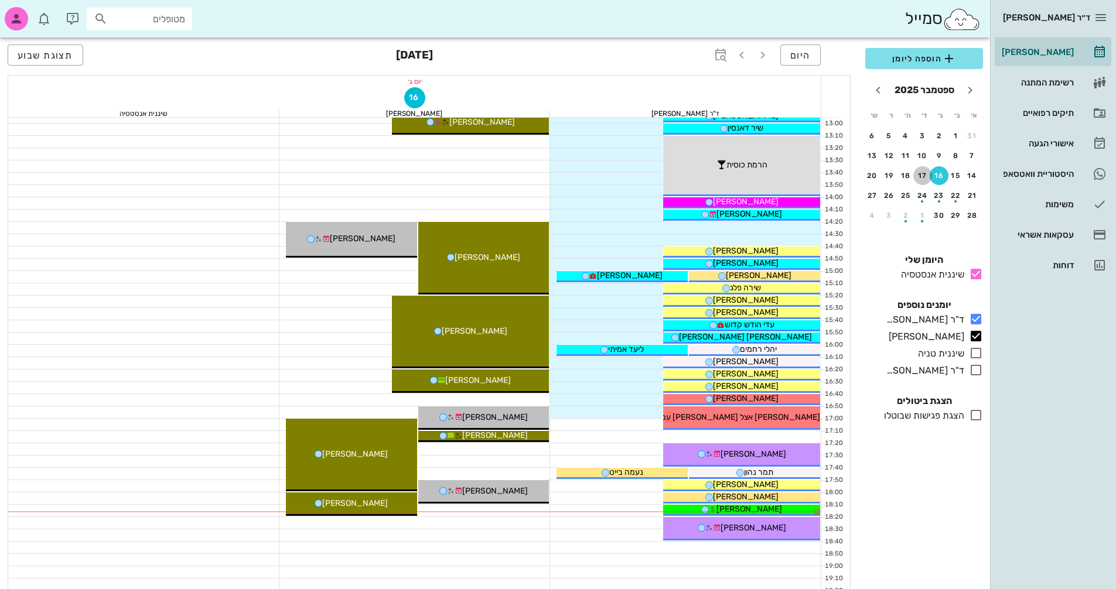
click at [923, 175] on div "17" at bounding box center [922, 176] width 19 height 8
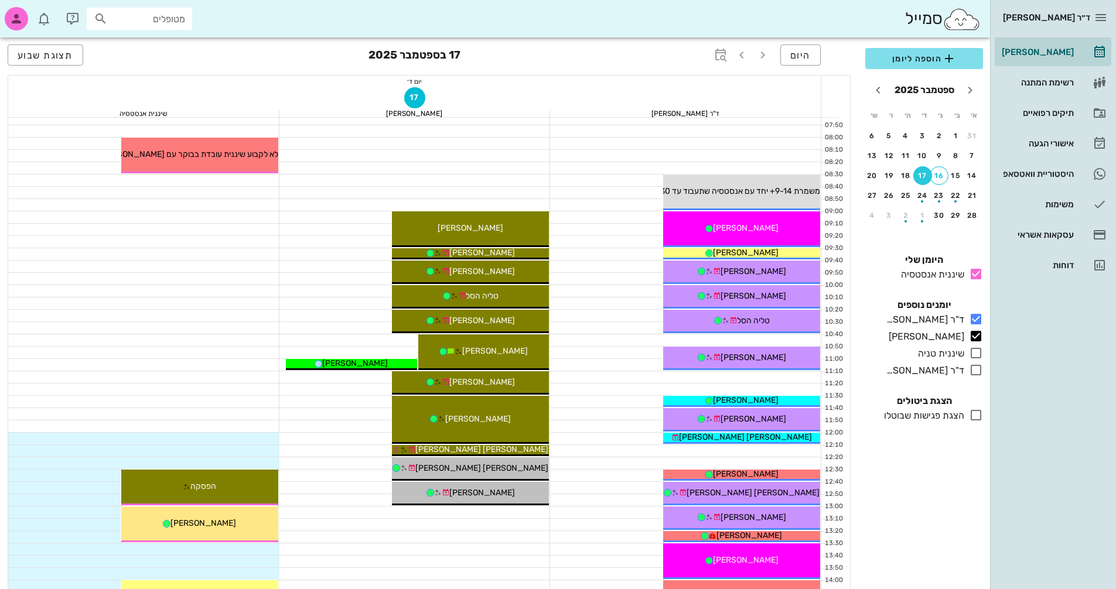
scroll to position [117, 0]
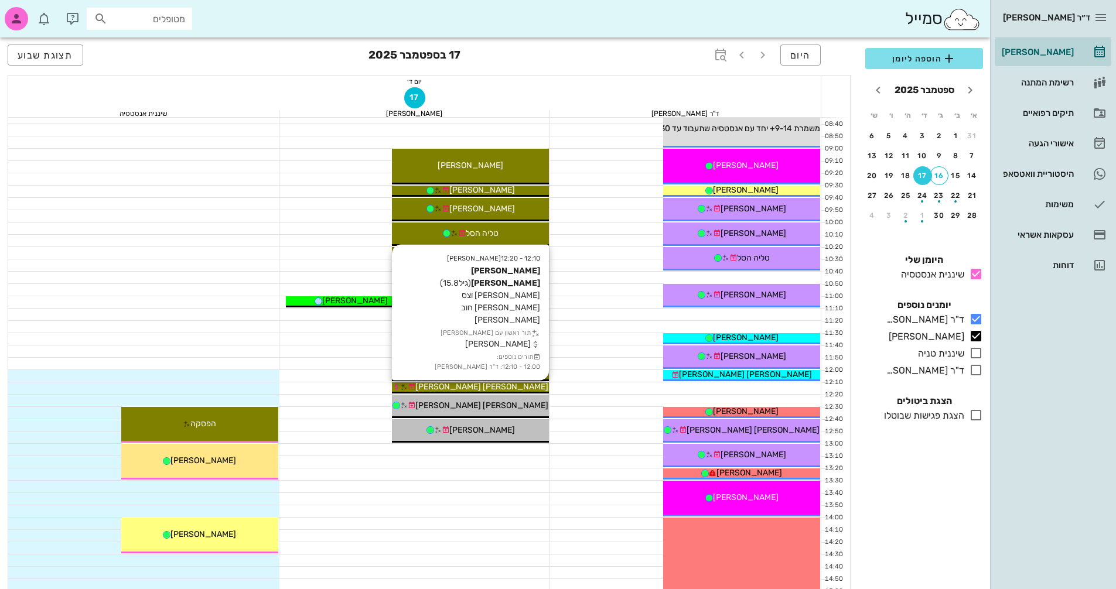
click at [522, 390] on div "[PERSON_NAME] [PERSON_NAME]" at bounding box center [470, 387] width 157 height 12
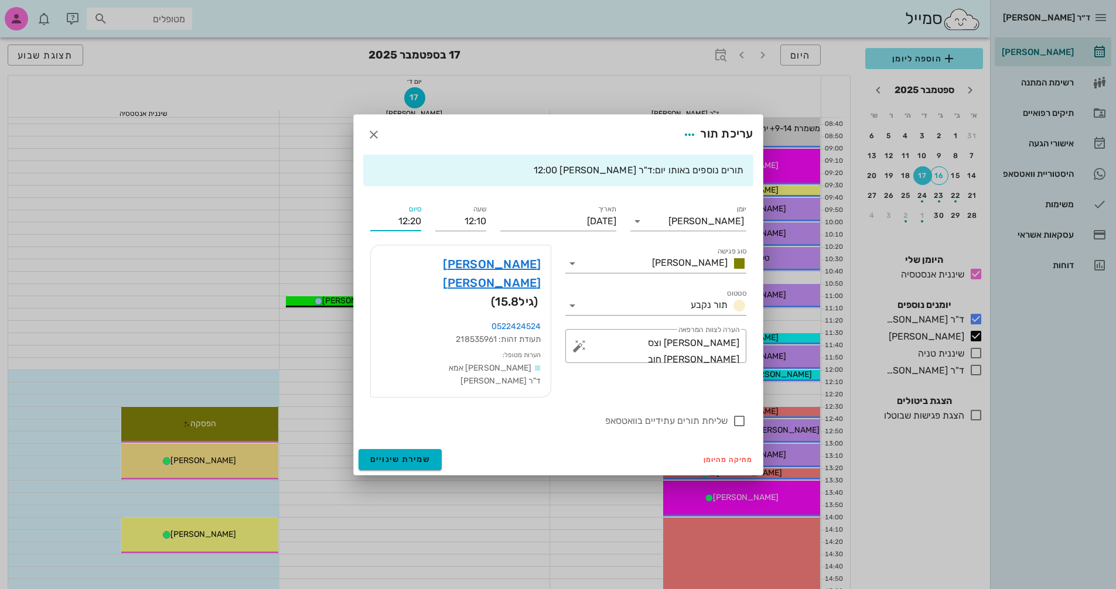
drag, startPoint x: 410, startPoint y: 236, endPoint x: 424, endPoint y: 238, distance: 13.7
click at [424, 238] on div "סיום 12:20" at bounding box center [395, 217] width 65 height 42
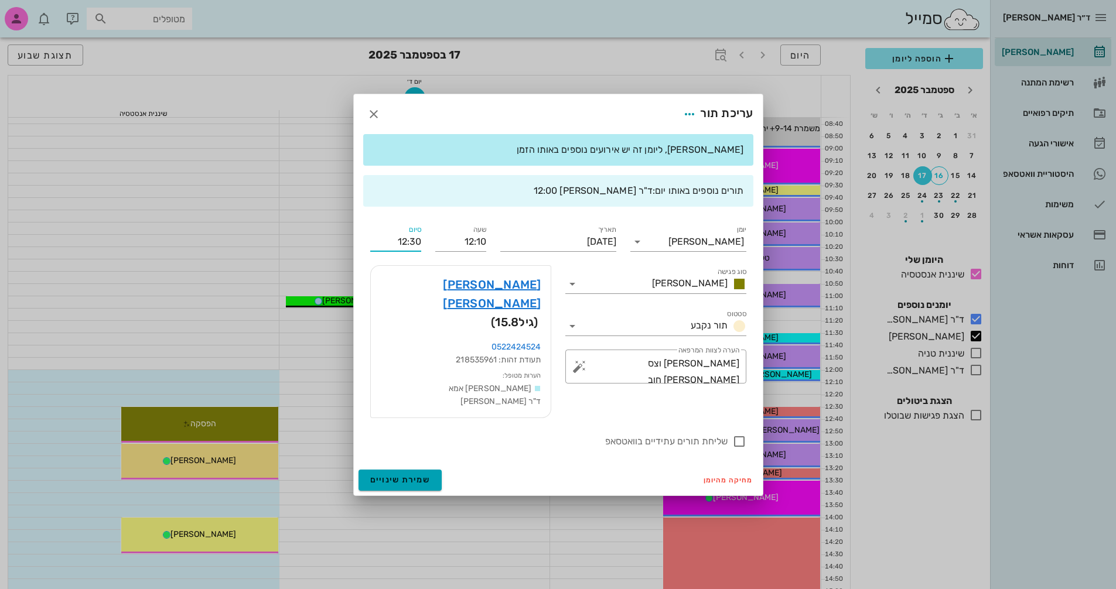
type input "12:30"
click at [422, 475] on span "שמירת שינויים" at bounding box center [400, 480] width 60 height 10
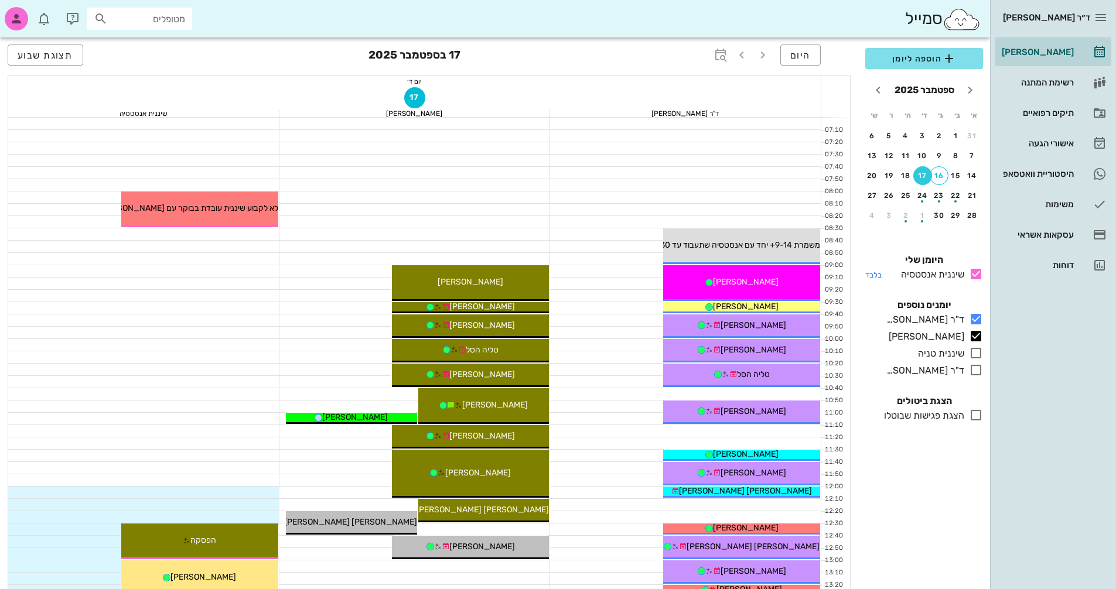
scroll to position [0, 0]
click at [974, 172] on div "14" at bounding box center [972, 176] width 19 height 8
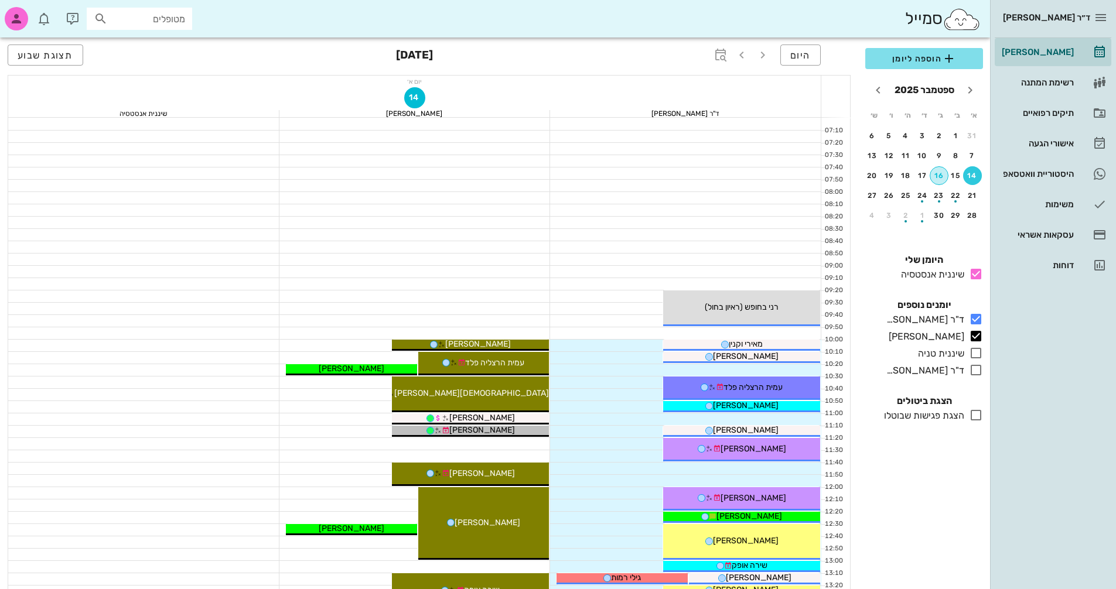
click at [939, 179] on div "16" at bounding box center [939, 176] width 18 height 8
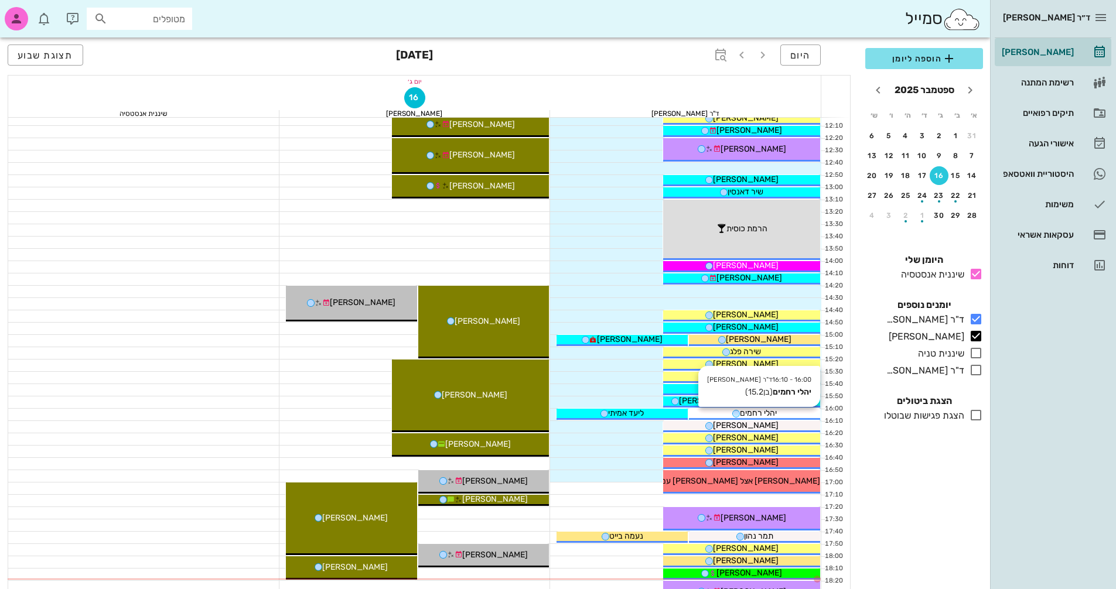
scroll to position [410, 0]
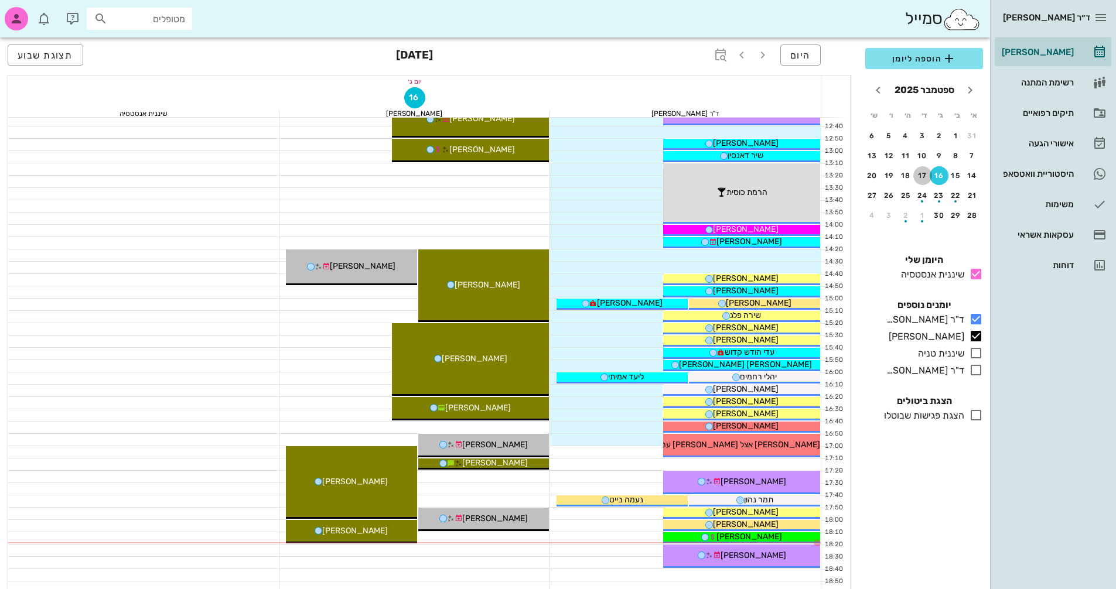
click at [921, 176] on div "17" at bounding box center [922, 176] width 19 height 8
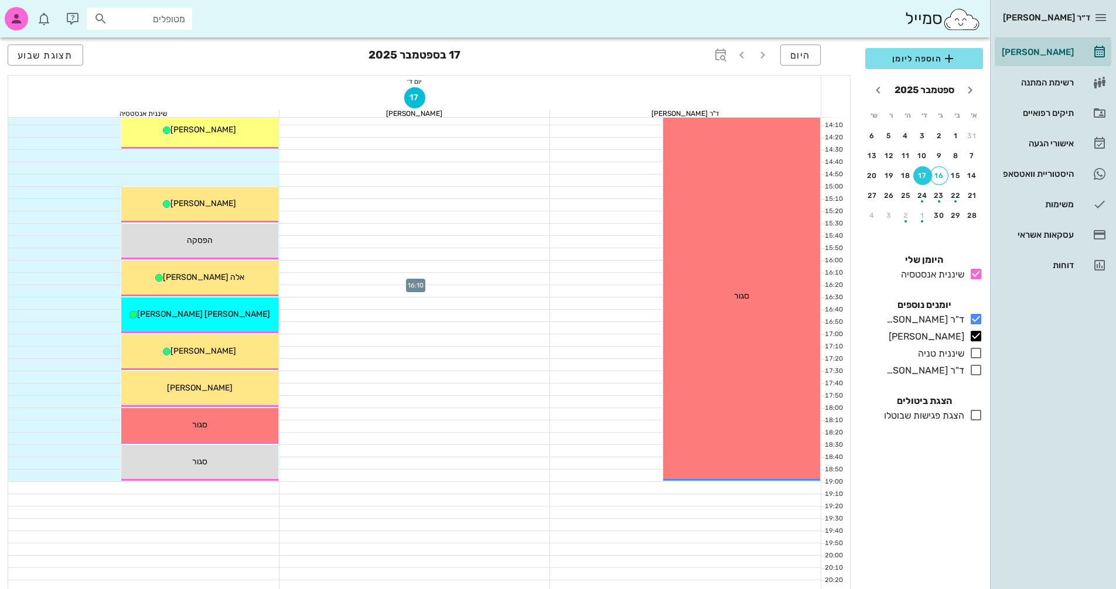
scroll to position [527, 0]
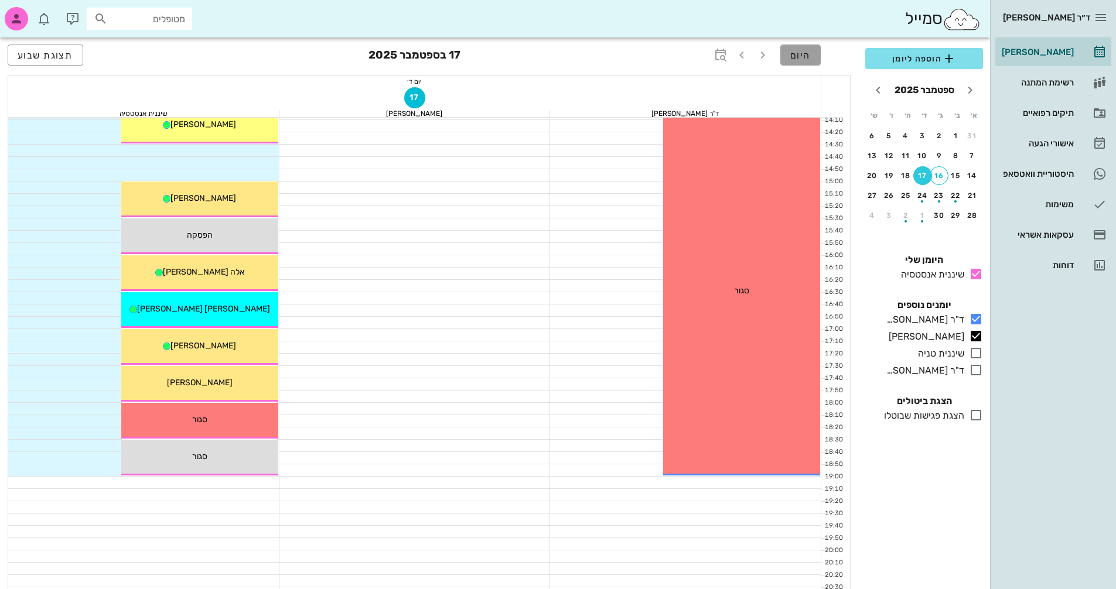
click at [799, 52] on span "היום" at bounding box center [800, 55] width 21 height 11
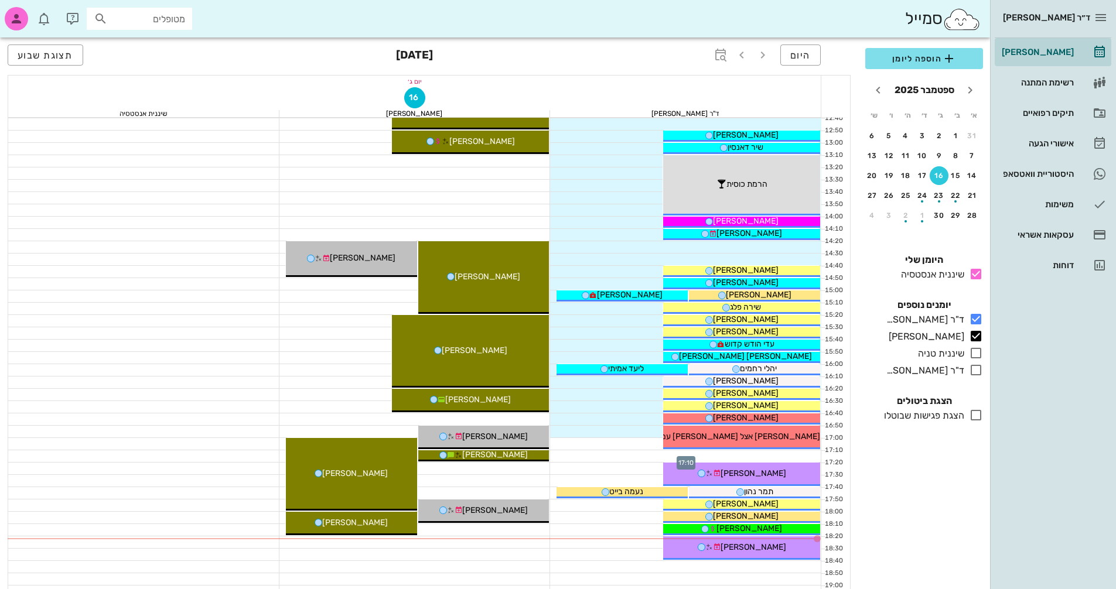
scroll to position [410, 0]
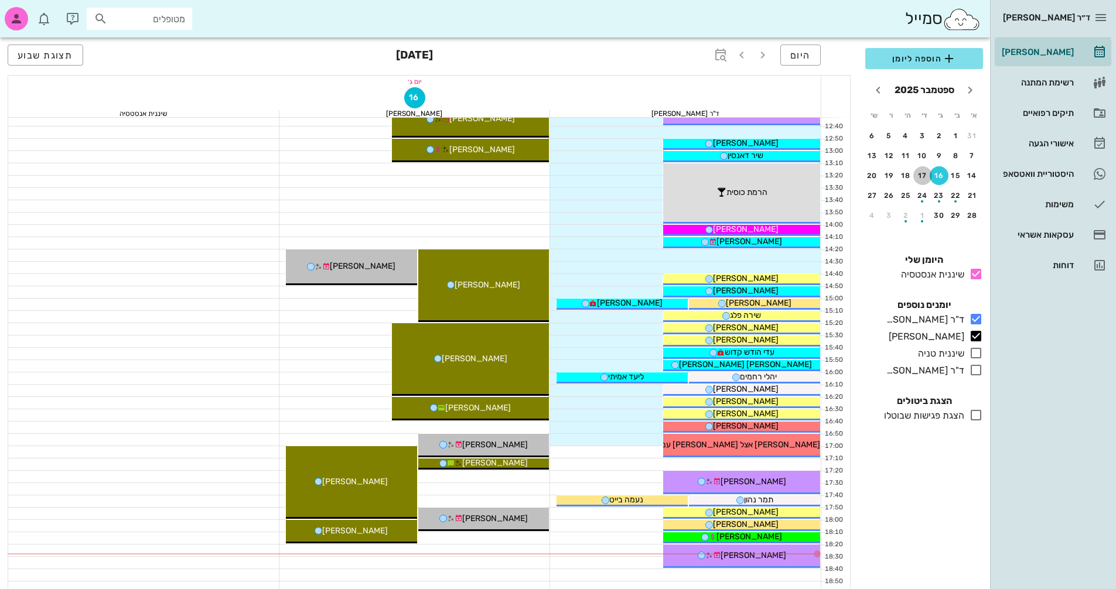
click at [920, 175] on div "17" at bounding box center [922, 176] width 19 height 8
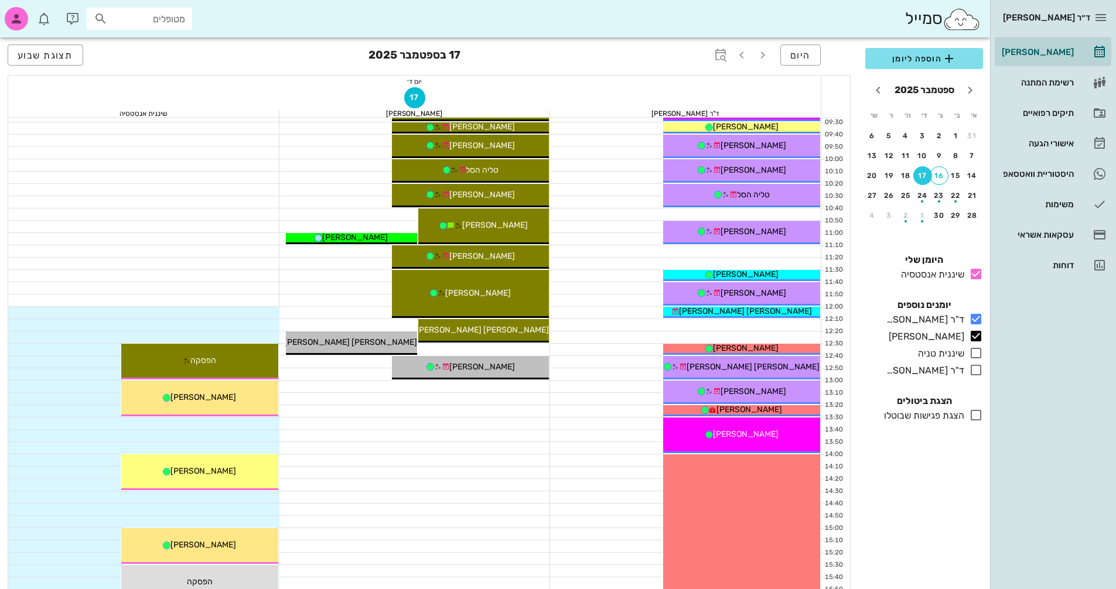
scroll to position [59, 0]
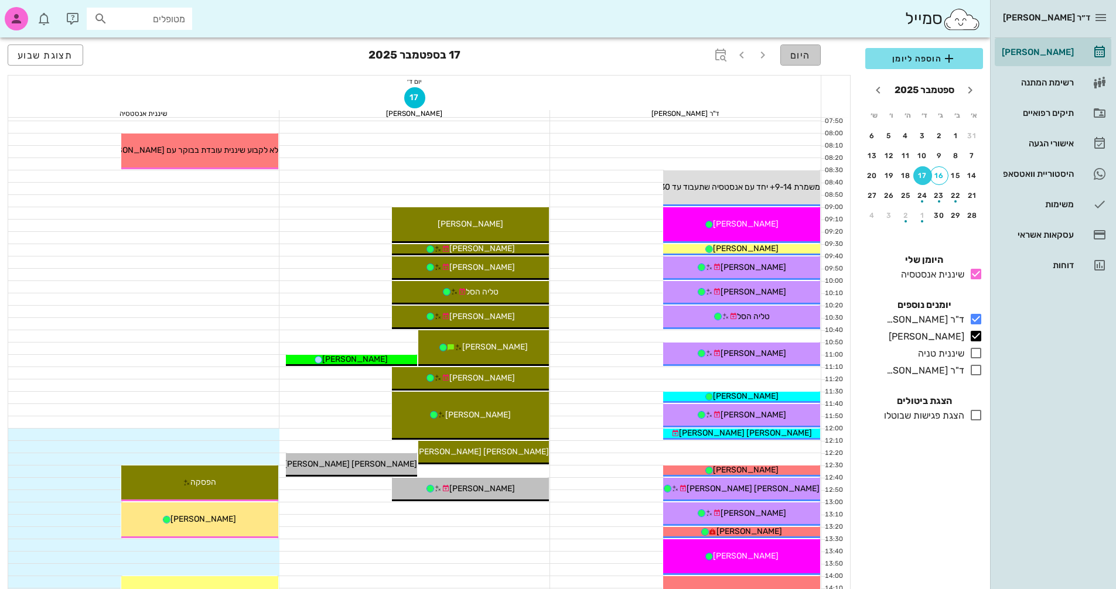
click at [792, 55] on span "היום" at bounding box center [800, 55] width 21 height 11
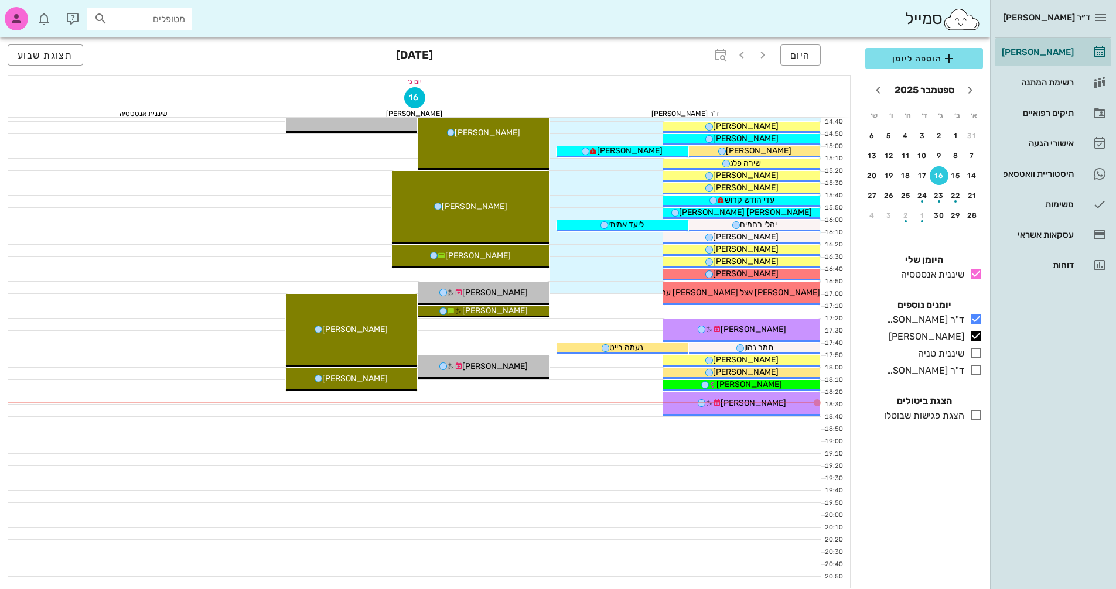
scroll to position [270, 0]
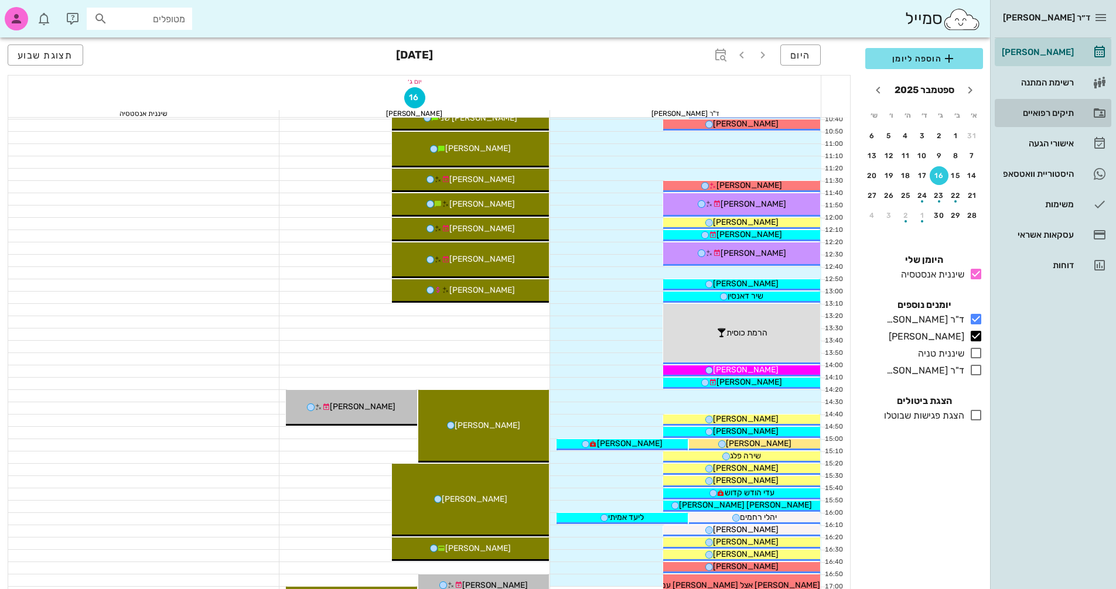
click at [1046, 111] on div "תיקים רפואיים" at bounding box center [1037, 112] width 74 height 9
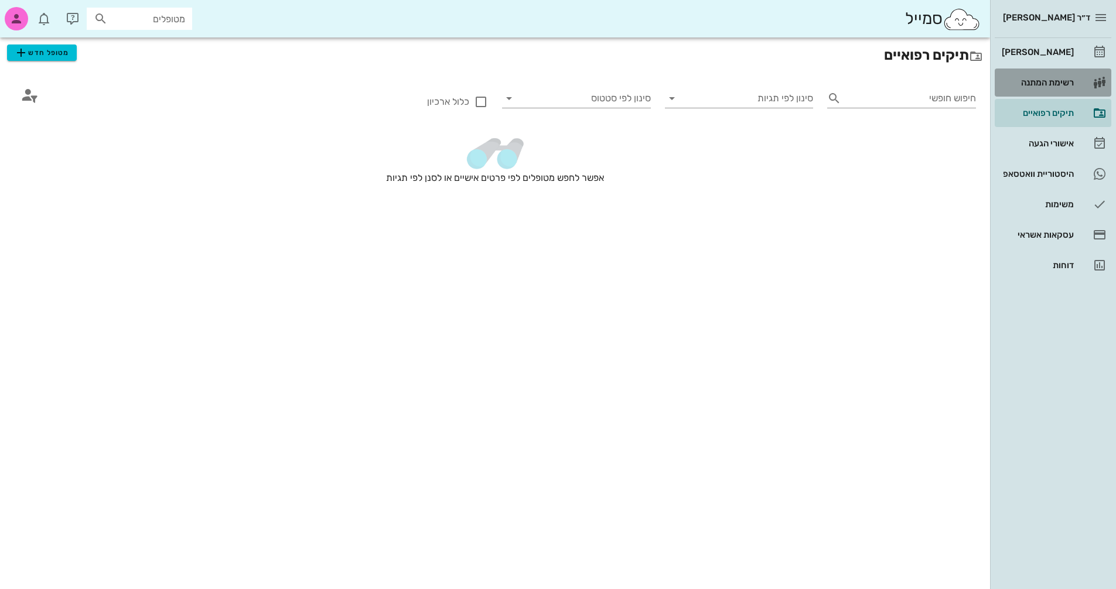
click at [1052, 82] on div "רשימת המתנה" at bounding box center [1037, 82] width 74 height 9
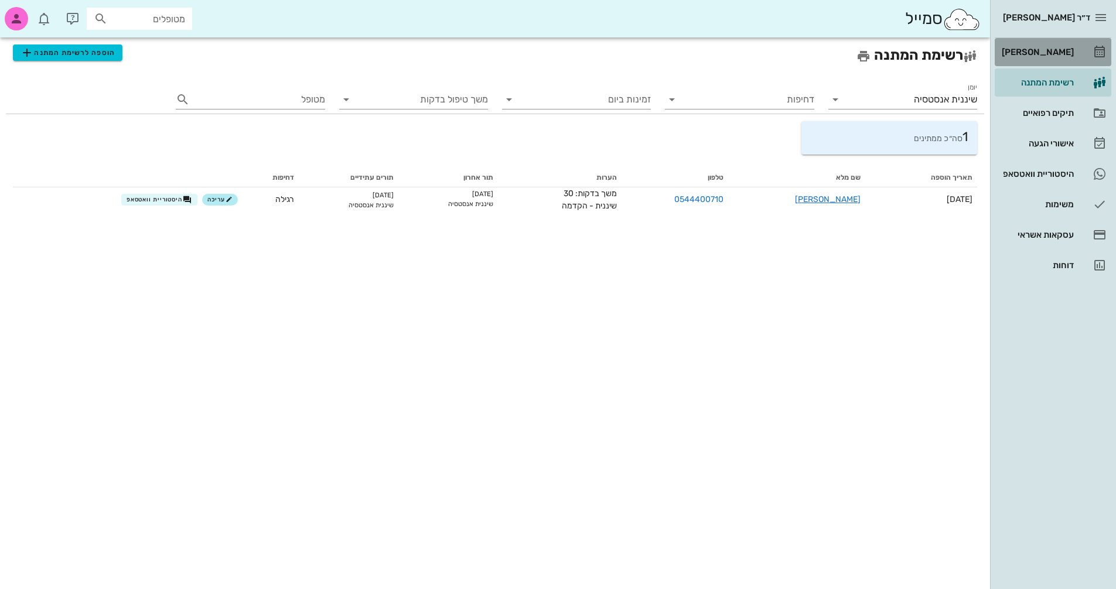
click at [1072, 45] on div "[PERSON_NAME]" at bounding box center [1037, 52] width 74 height 19
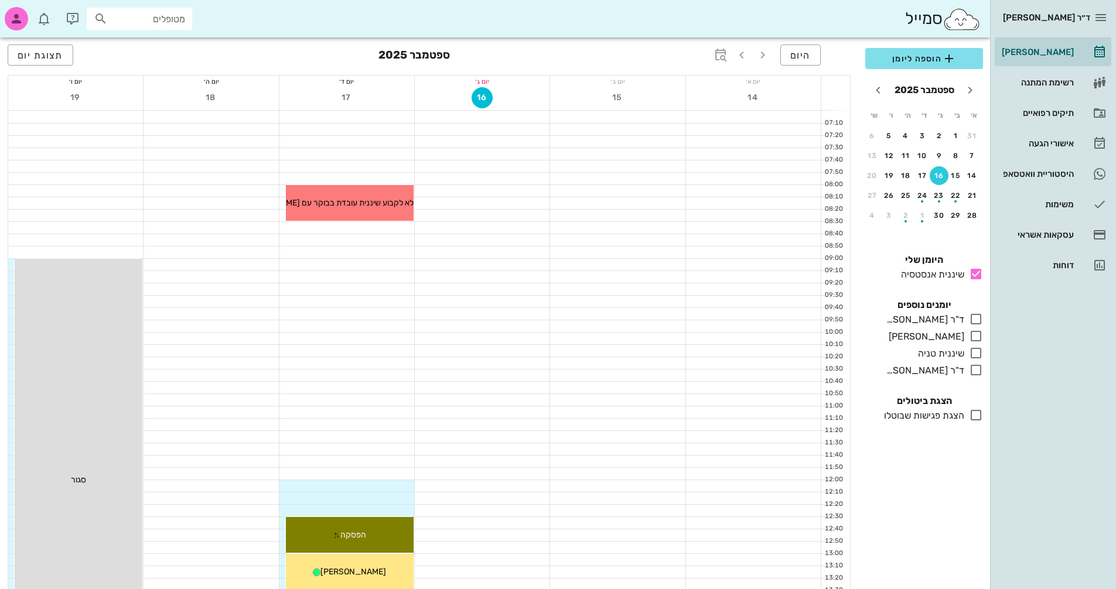
click at [230, 100] on div "18" at bounding box center [211, 98] width 135 height 23
drag, startPoint x: 975, startPoint y: 370, endPoint x: 983, endPoint y: 366, distance: 7.9
click at [977, 370] on icon at bounding box center [976, 370] width 14 height 14
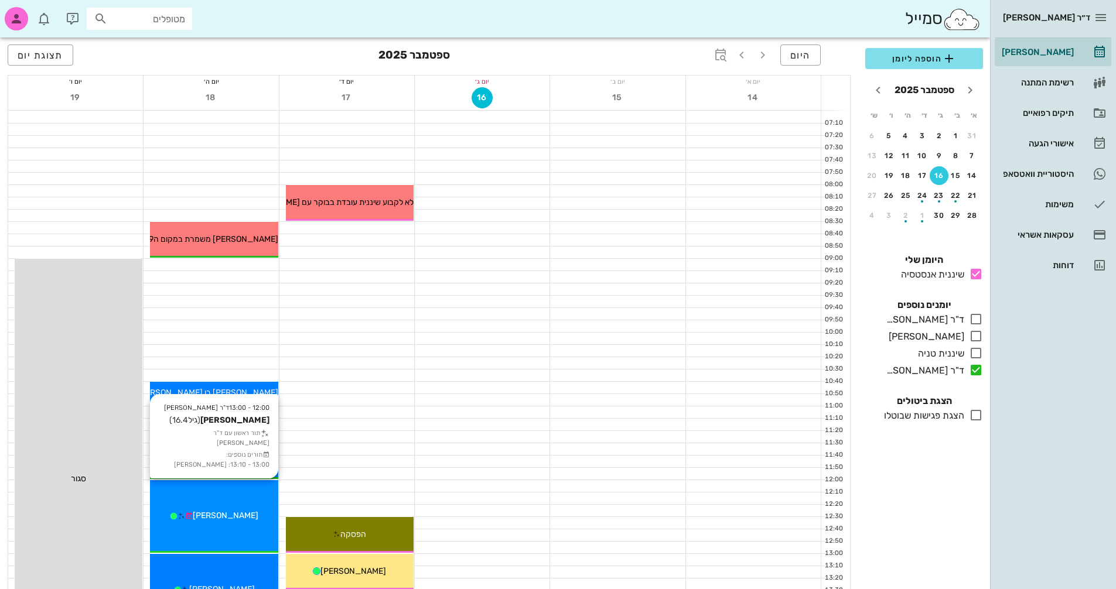
scroll to position [59, 0]
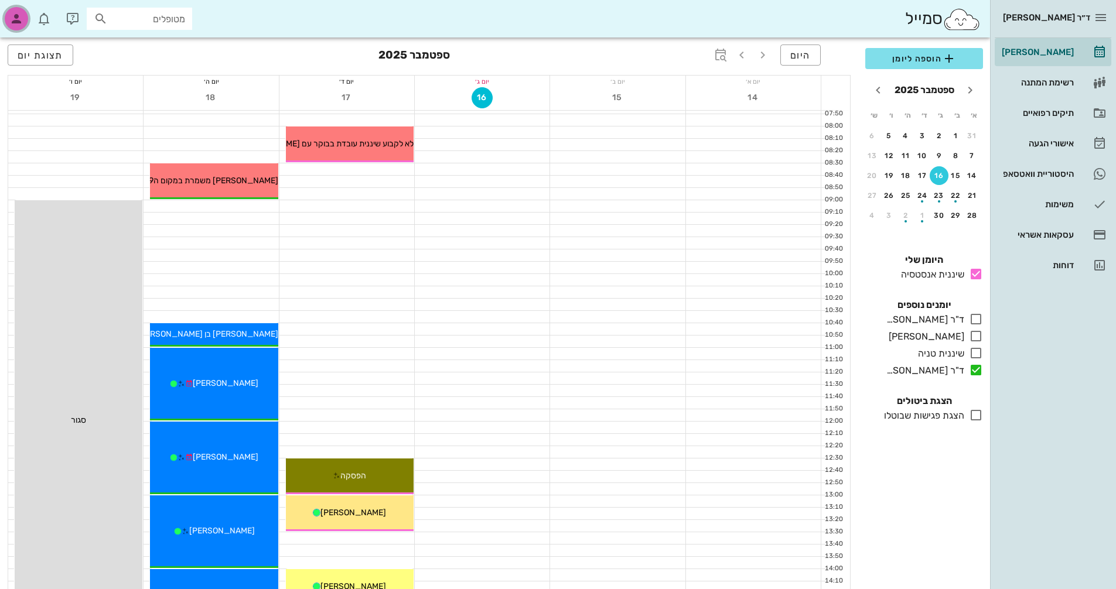
click at [13, 14] on icon "button" at bounding box center [16, 19] width 14 height 14
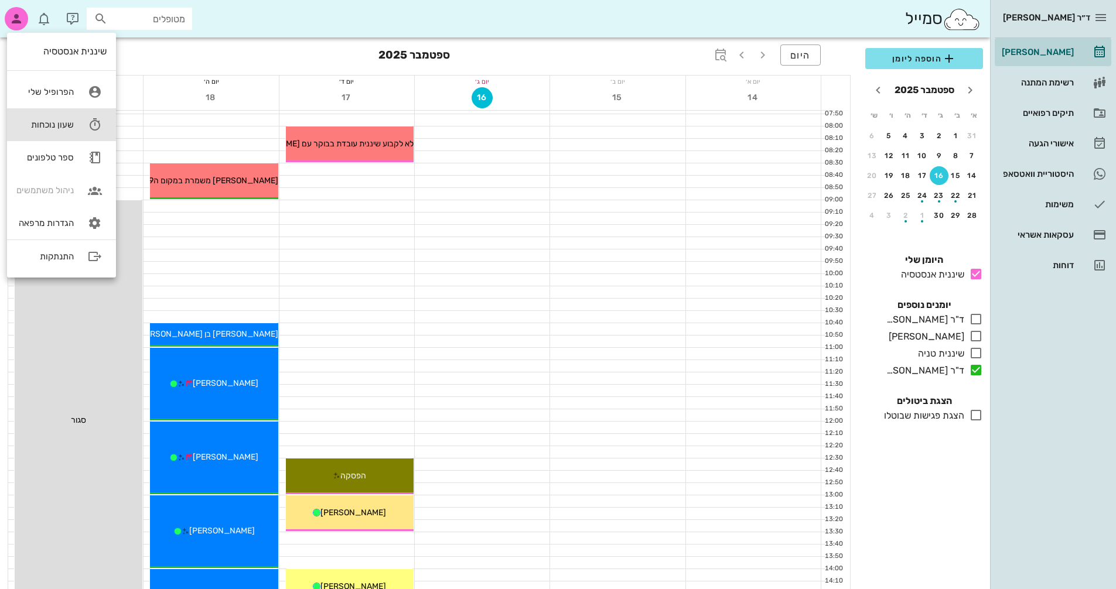
click at [80, 118] on link "שעון נוכחות" at bounding box center [61, 124] width 109 height 33
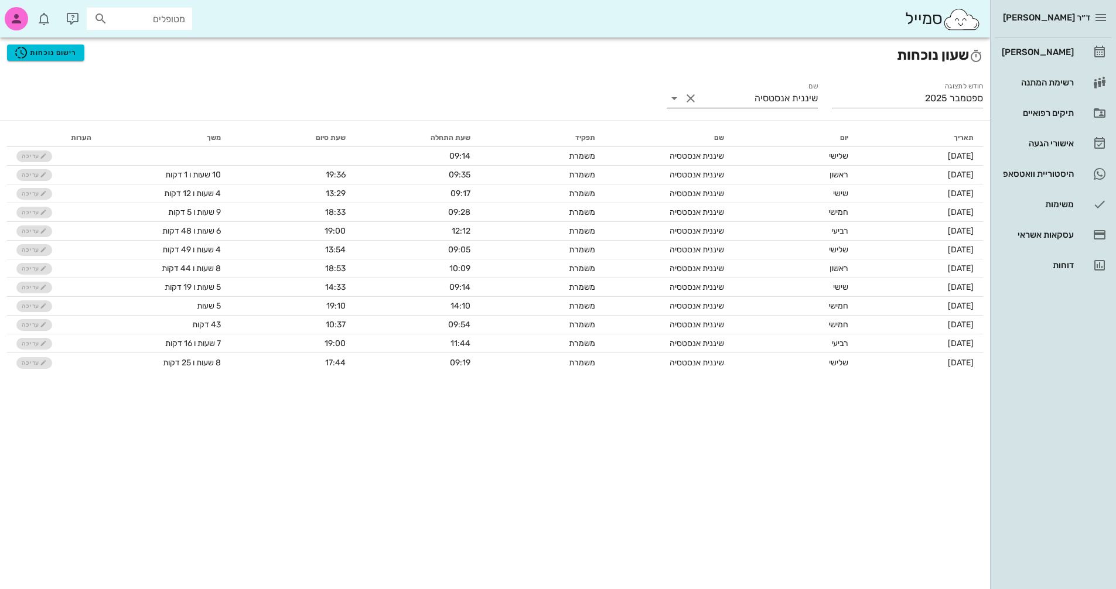
click at [671, 101] on icon at bounding box center [674, 98] width 14 height 14
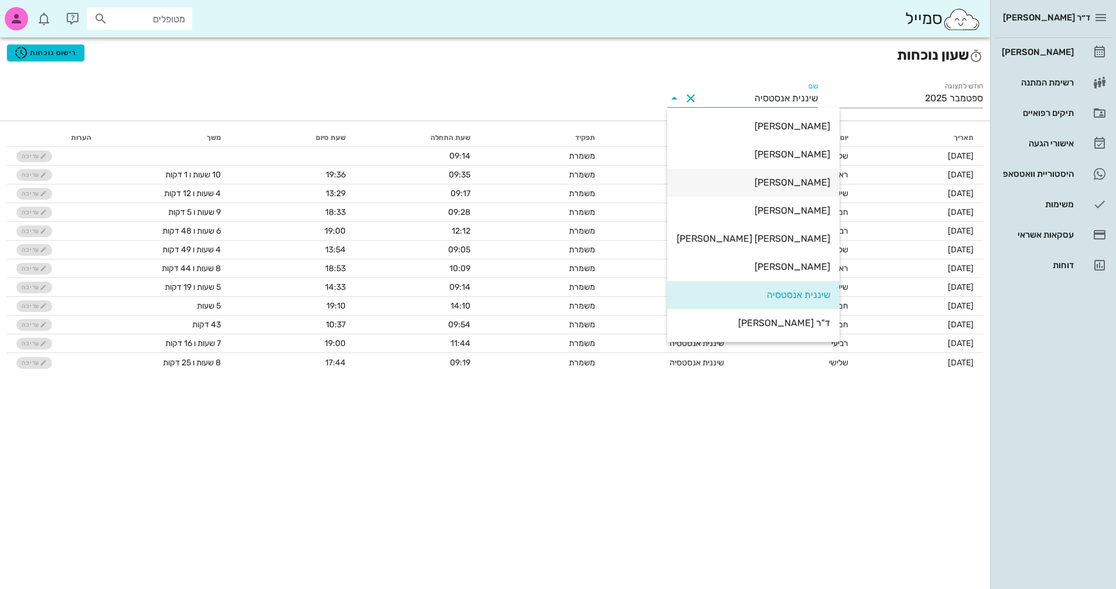
click at [749, 186] on div "[PERSON_NAME]" at bounding box center [753, 182] width 153 height 11
type input "[PERSON_NAME]"
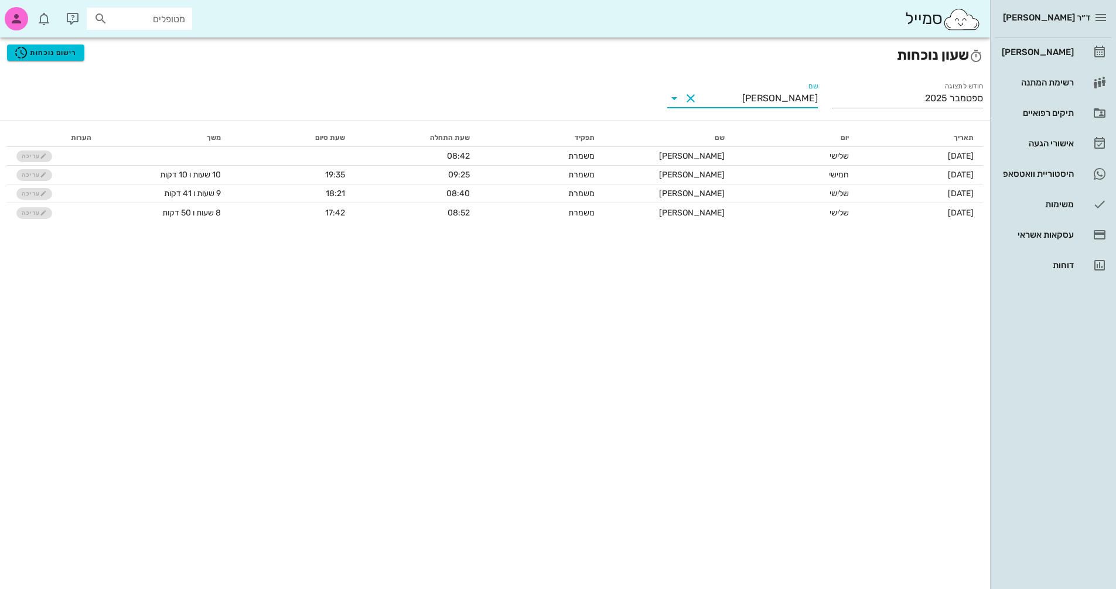
click at [674, 101] on icon at bounding box center [674, 98] width 14 height 14
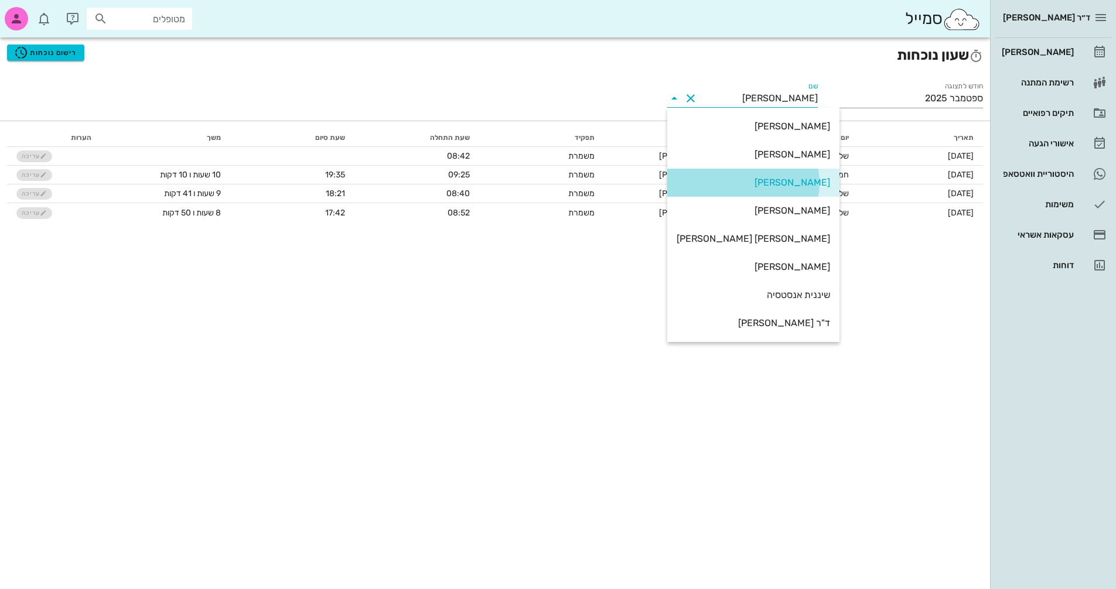
click at [774, 181] on div "[PERSON_NAME]" at bounding box center [753, 182] width 153 height 11
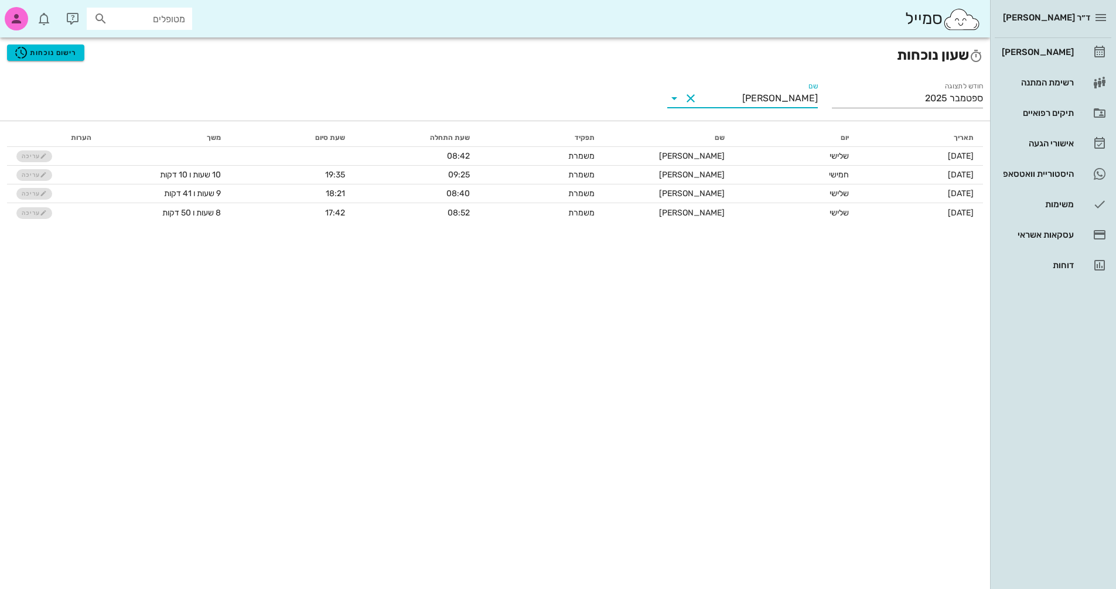
click at [681, 99] on icon at bounding box center [674, 98] width 14 height 14
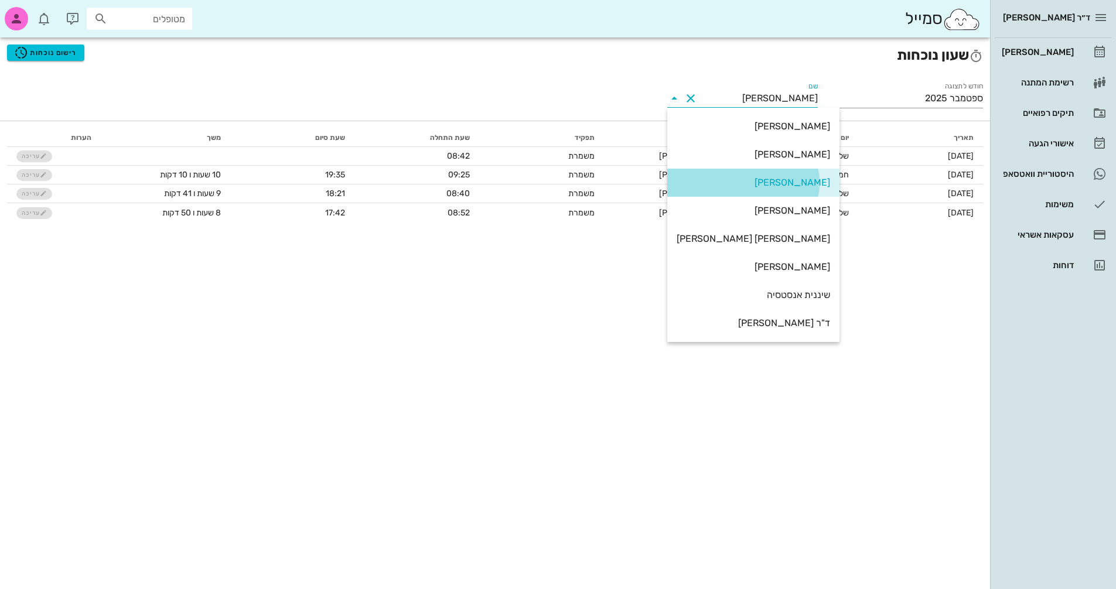
click at [740, 179] on div "[PERSON_NAME]" at bounding box center [753, 182] width 153 height 11
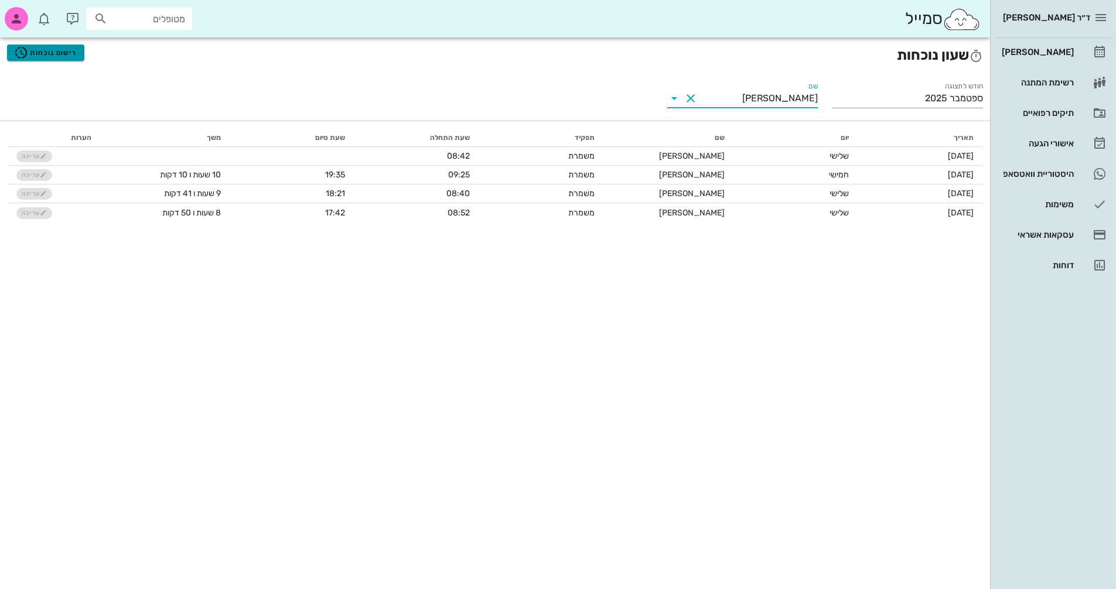
click at [70, 51] on span "רישום נוכחות" at bounding box center [45, 53] width 63 height 14
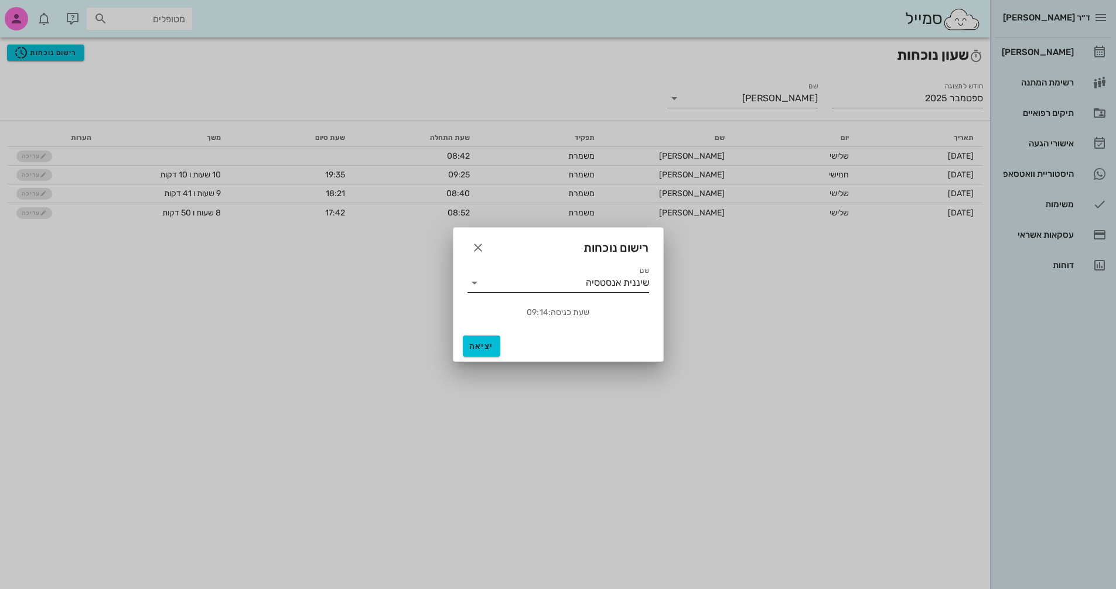
click at [473, 281] on icon at bounding box center [475, 283] width 14 height 14
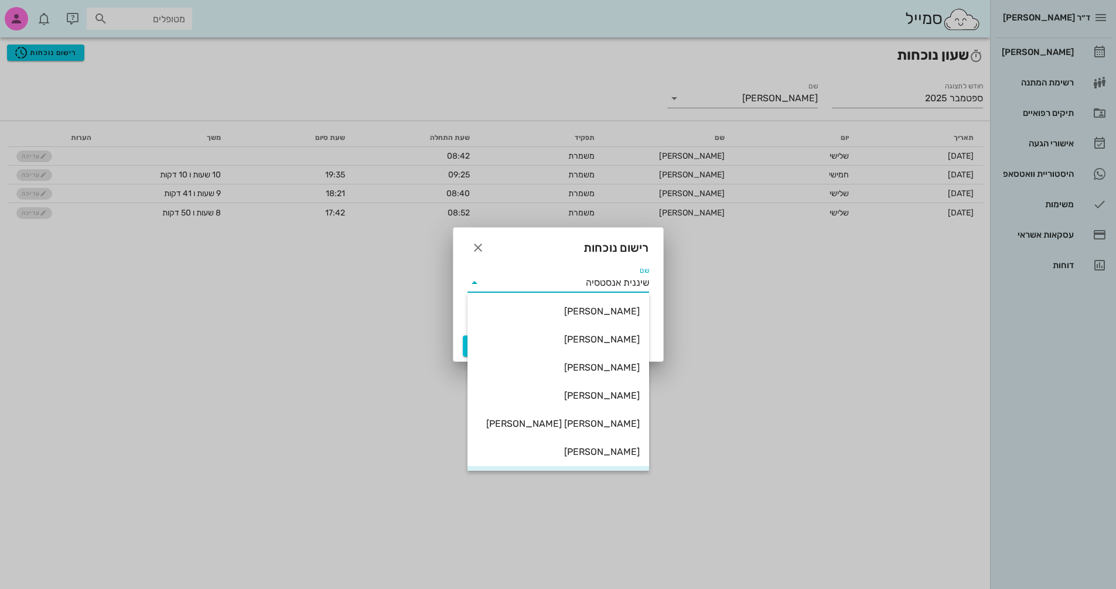
click at [620, 366] on div "[PERSON_NAME]" at bounding box center [558, 367] width 163 height 11
type input "[PERSON_NAME]"
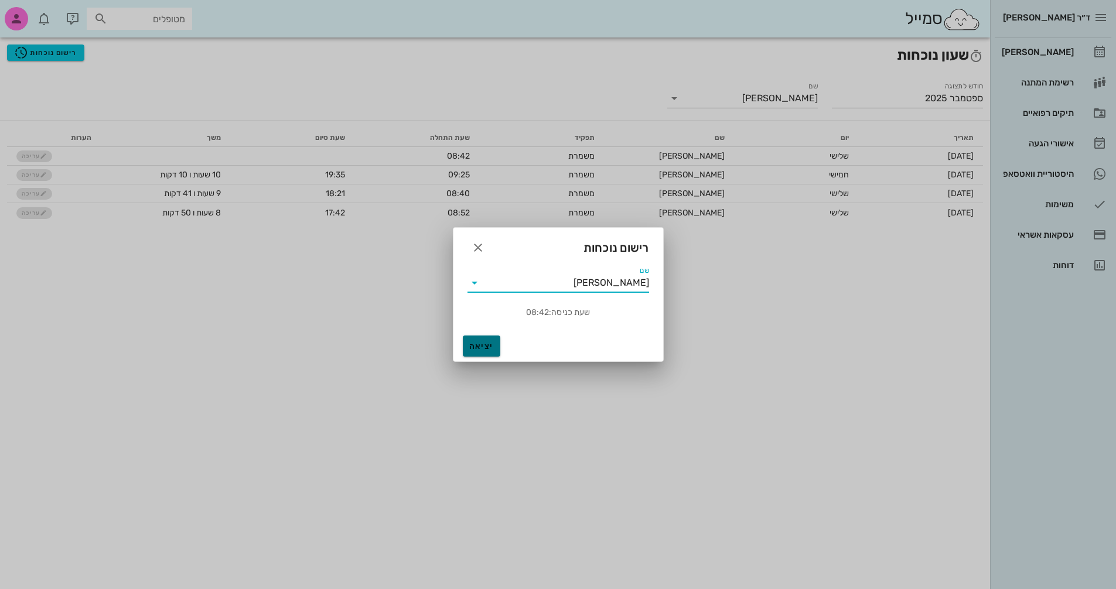
click at [486, 343] on span "יציאה" at bounding box center [482, 347] width 28 height 10
